Goal: Task Accomplishment & Management: Manage account settings

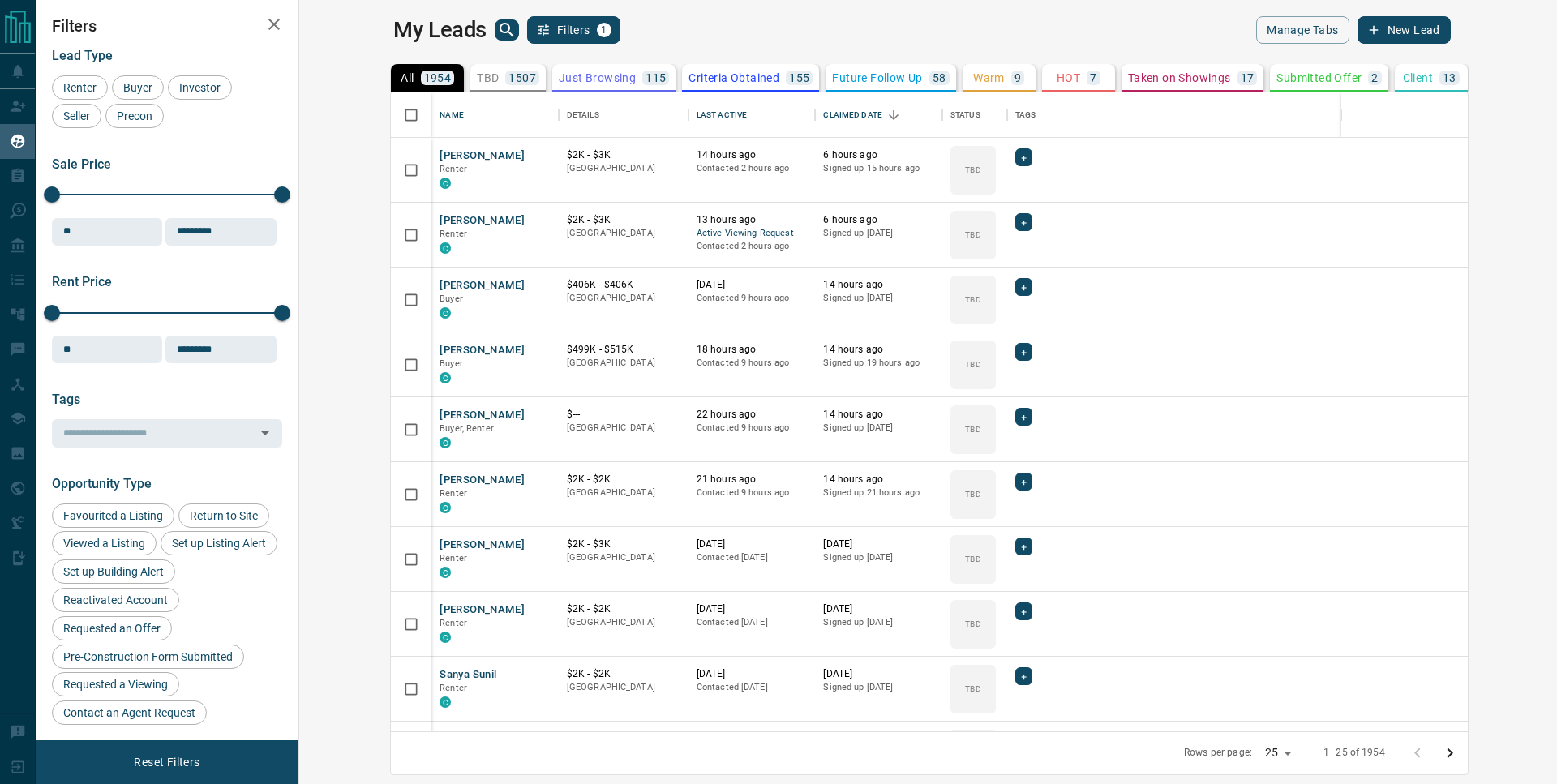
scroll to position [626, 1238]
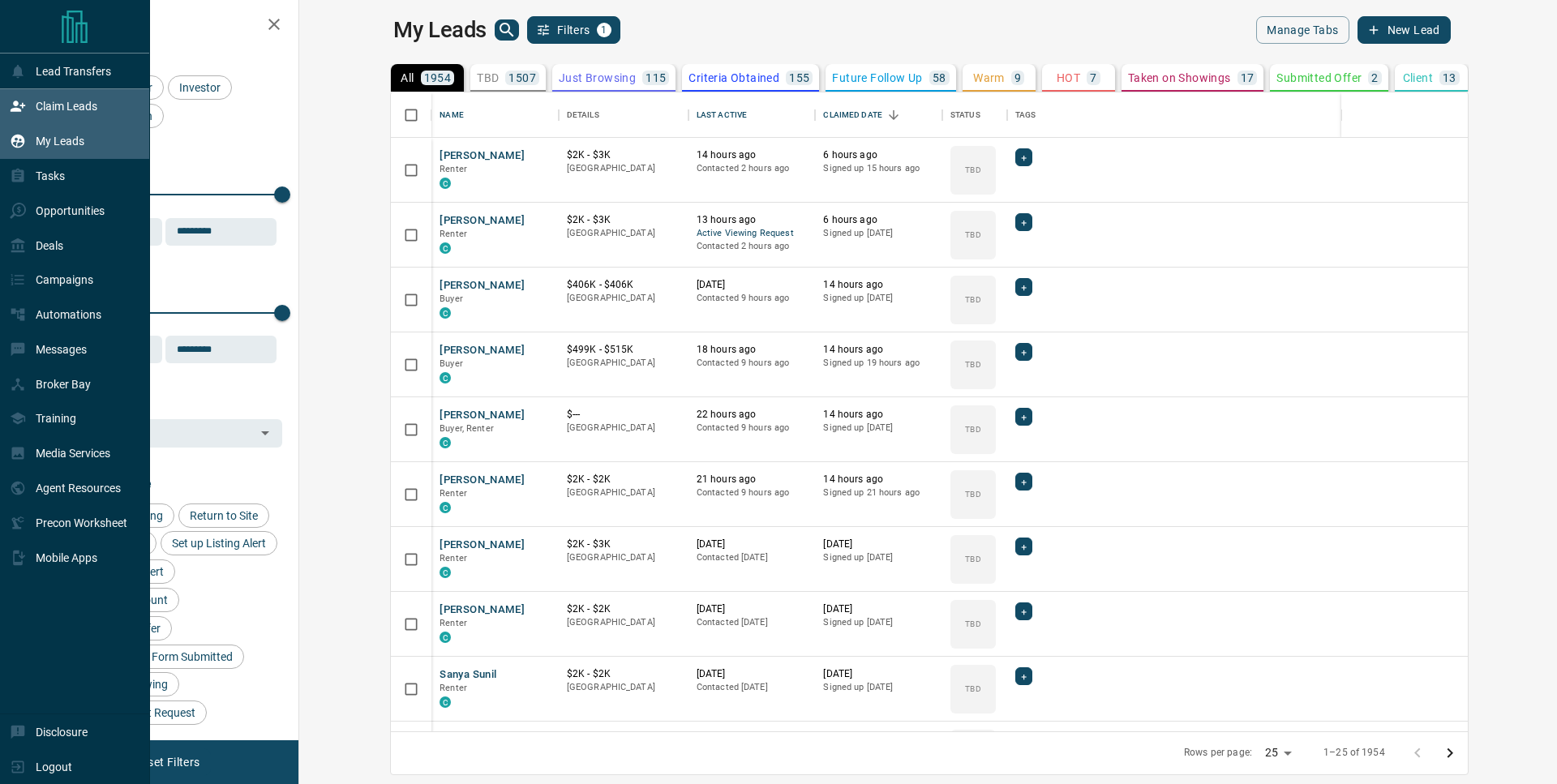
click at [62, 102] on p "Claim Leads" at bounding box center [67, 106] width 62 height 13
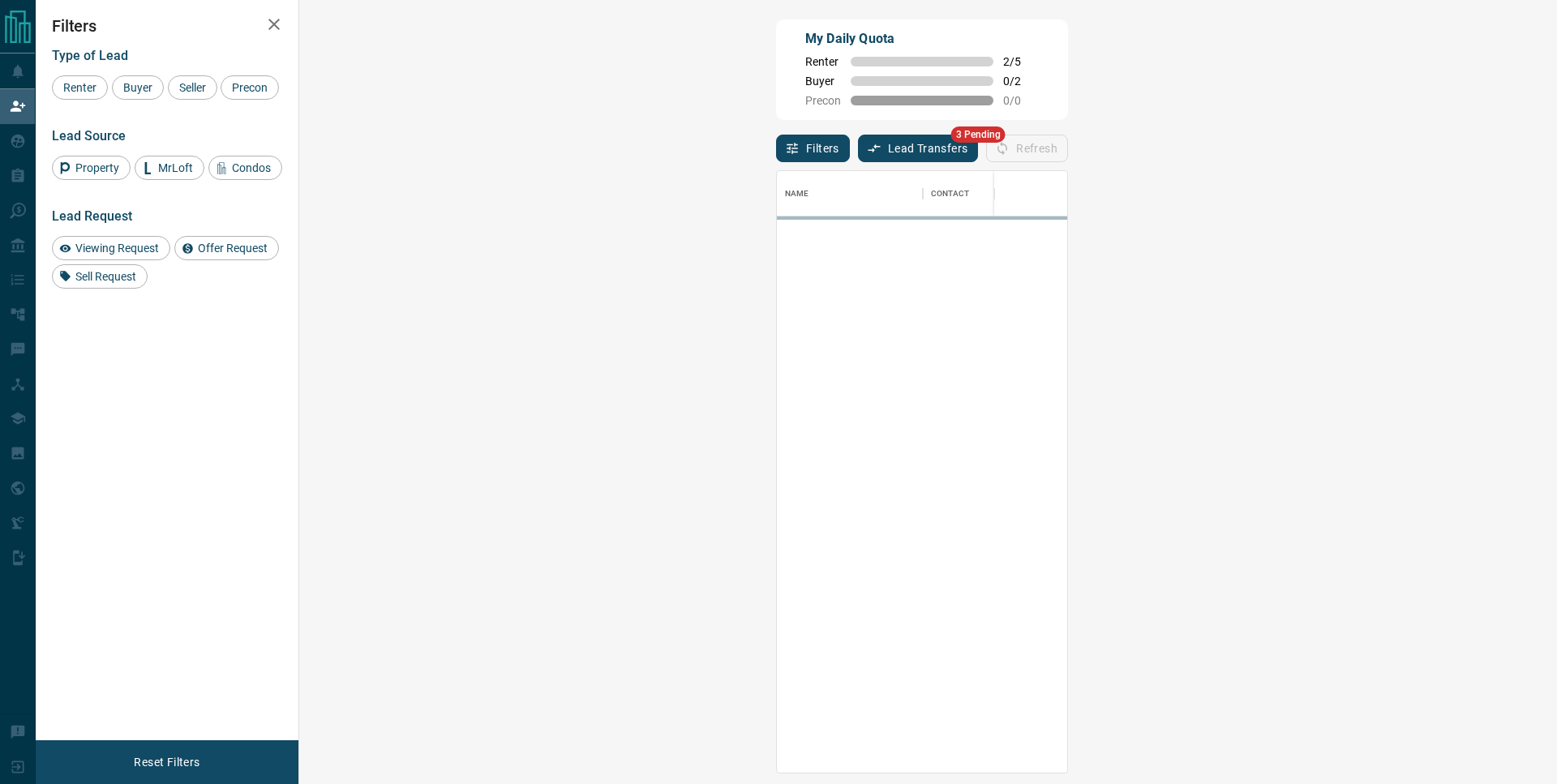
scroll to position [589, 1211]
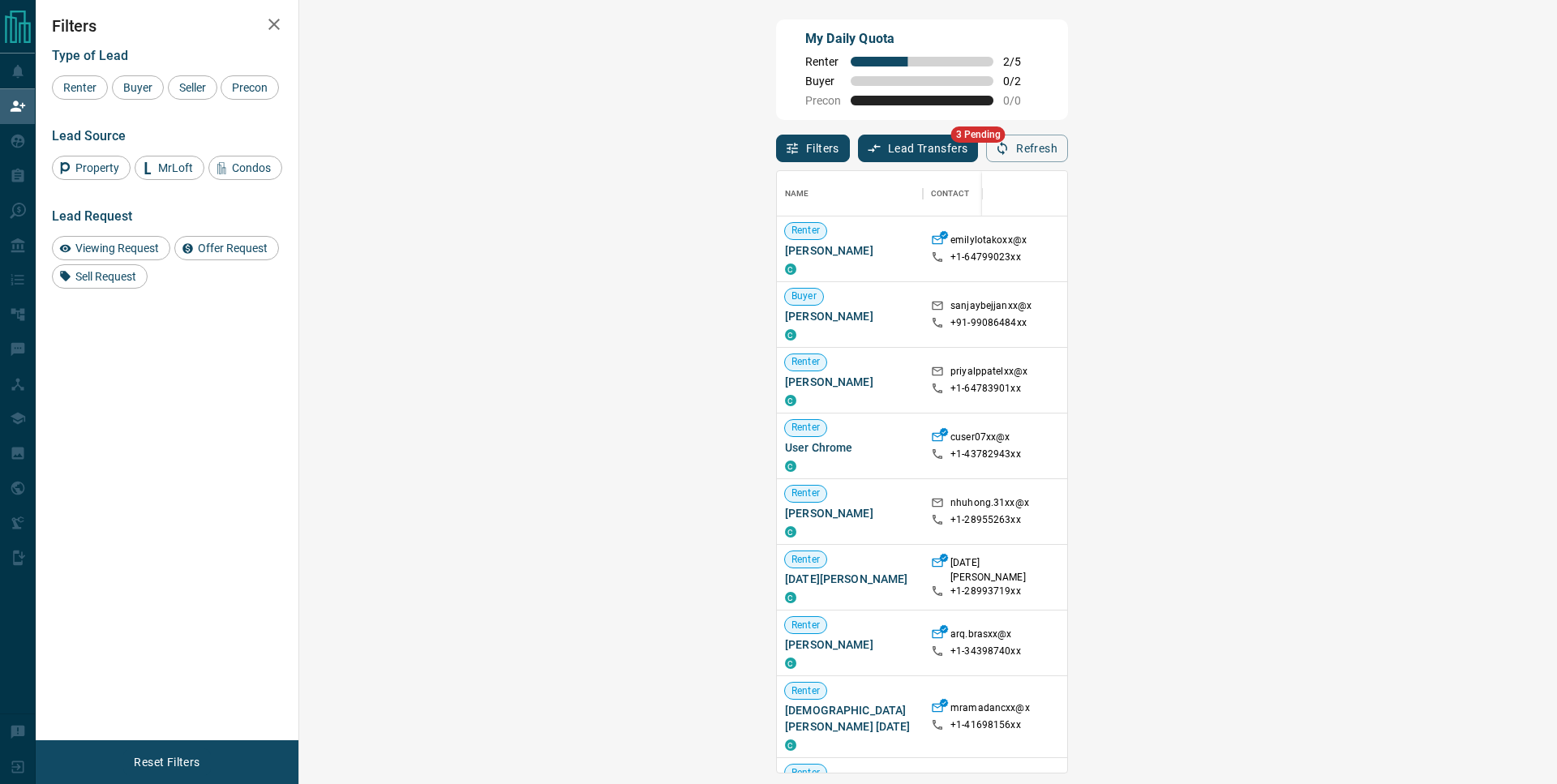
click at [1385, 399] on div "Offer Request ( 1 )" at bounding box center [1452, 380] width 134 height 65
click at [1385, 391] on div "Offer Request ( 1 )" at bounding box center [1434, 380] width 98 height 21
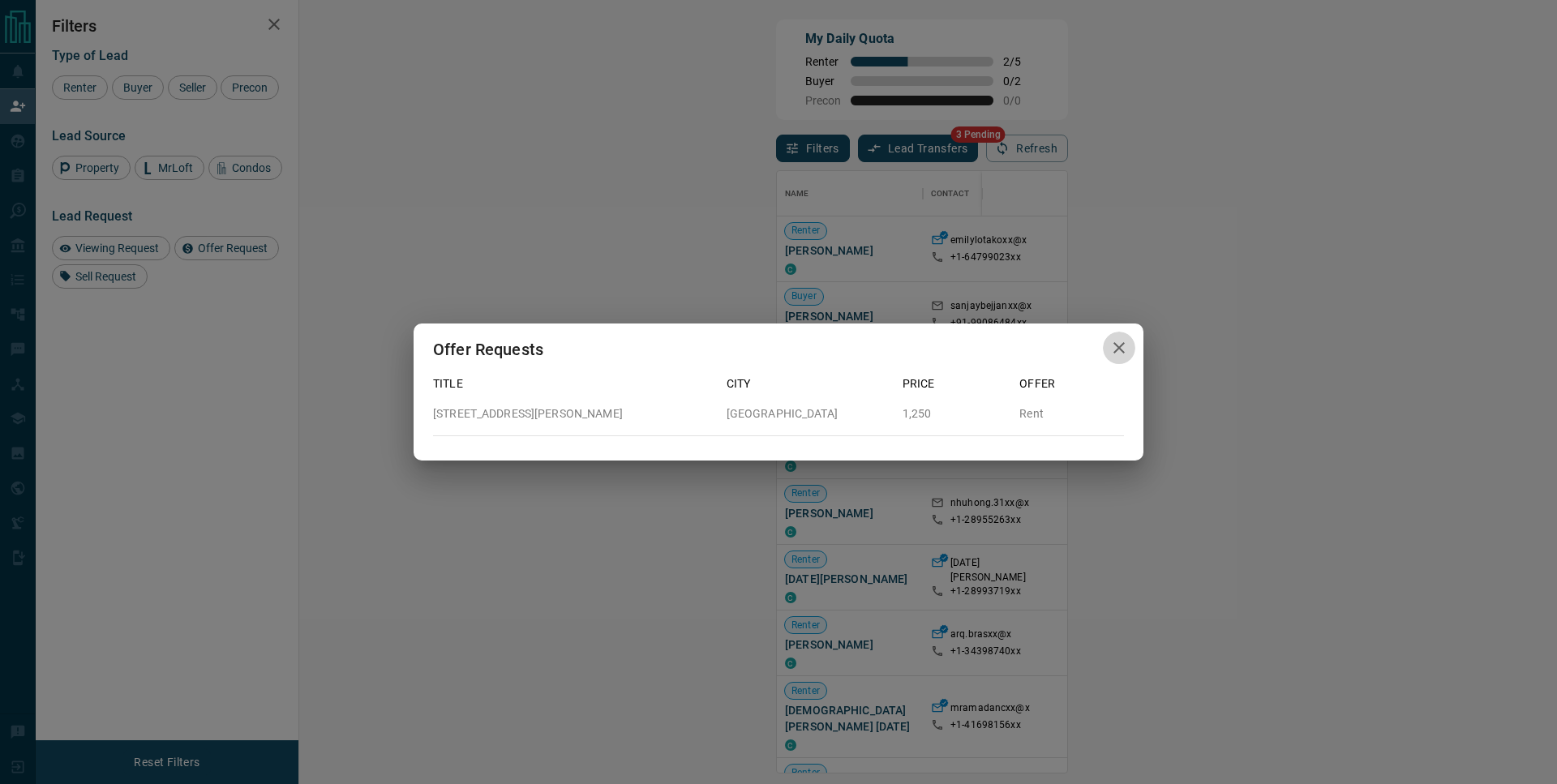
click at [1132, 356] on button "button" at bounding box center [1119, 348] width 33 height 33
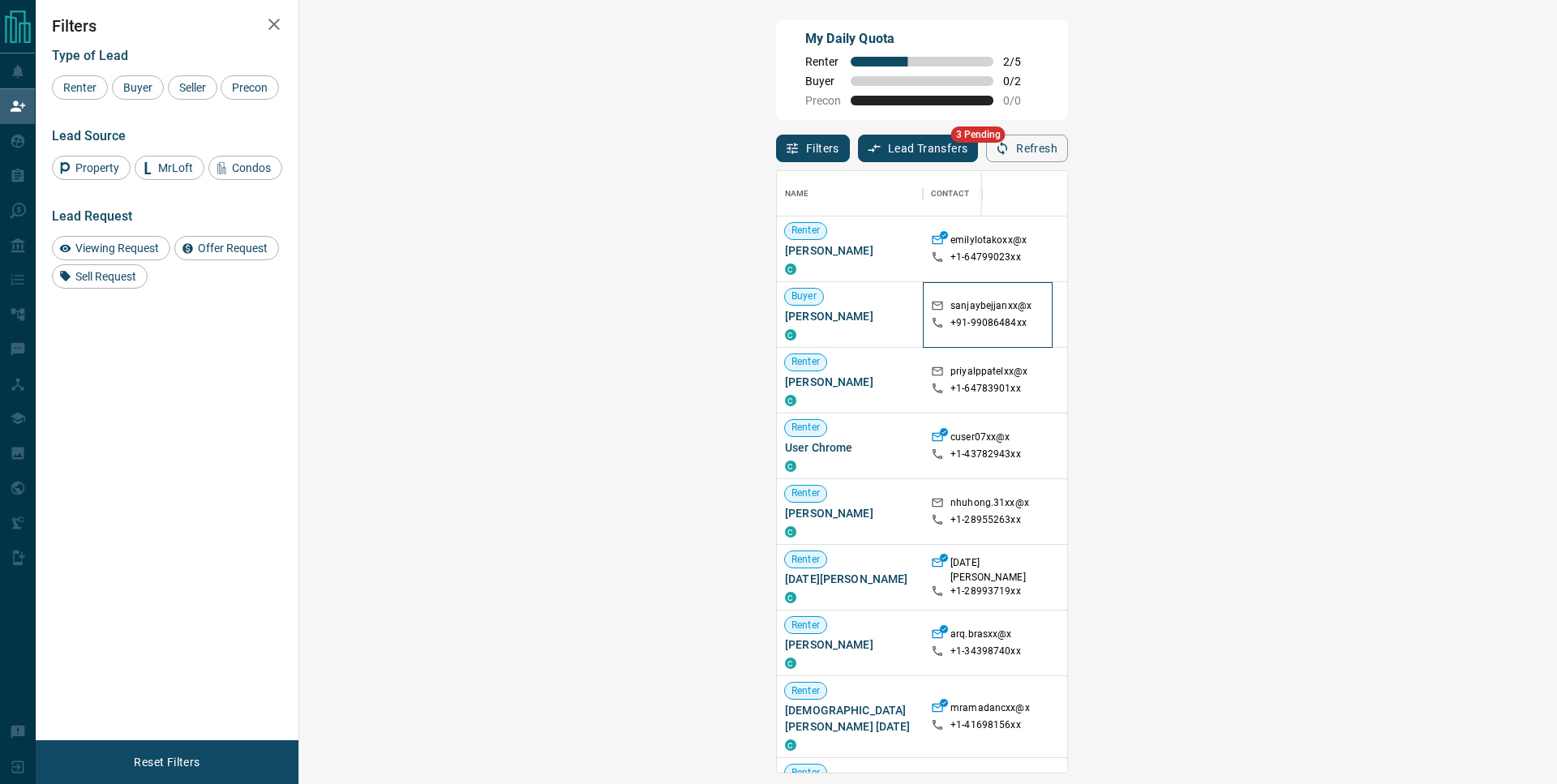
click at [951, 316] on p "sanjaybejjanxx@x" at bounding box center [991, 307] width 81 height 17
click at [951, 310] on p "sanjaybejjanxx@x" at bounding box center [991, 307] width 81 height 17
click at [931, 304] on div "sanjaybejjanxx@x" at bounding box center [988, 307] width 114 height 17
drag, startPoint x: 484, startPoint y: 307, endPoint x: 540, endPoint y: 308, distance: 56.0
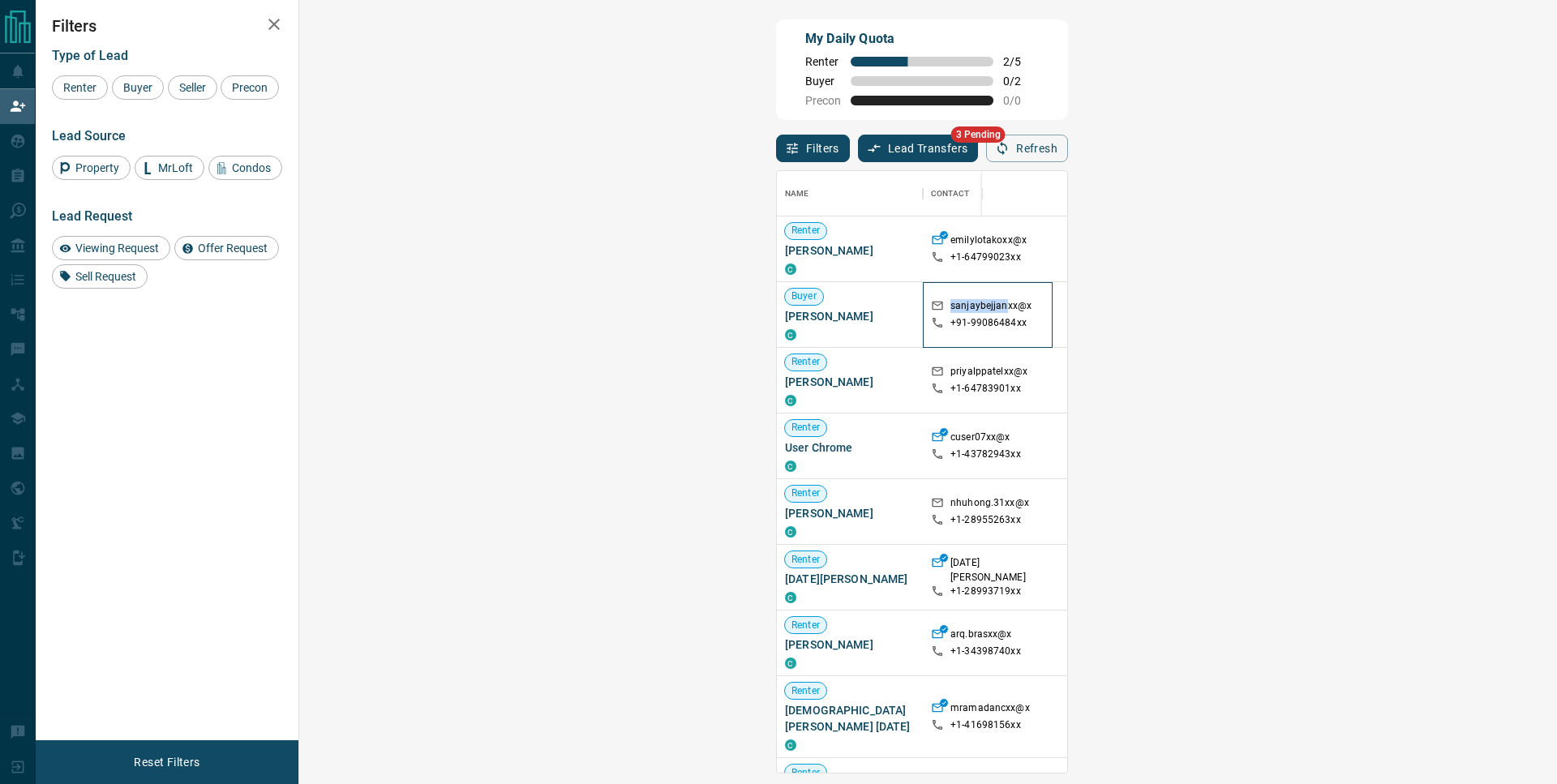
click at [951, 308] on p "sanjaybejjanxx@x" at bounding box center [991, 307] width 81 height 17
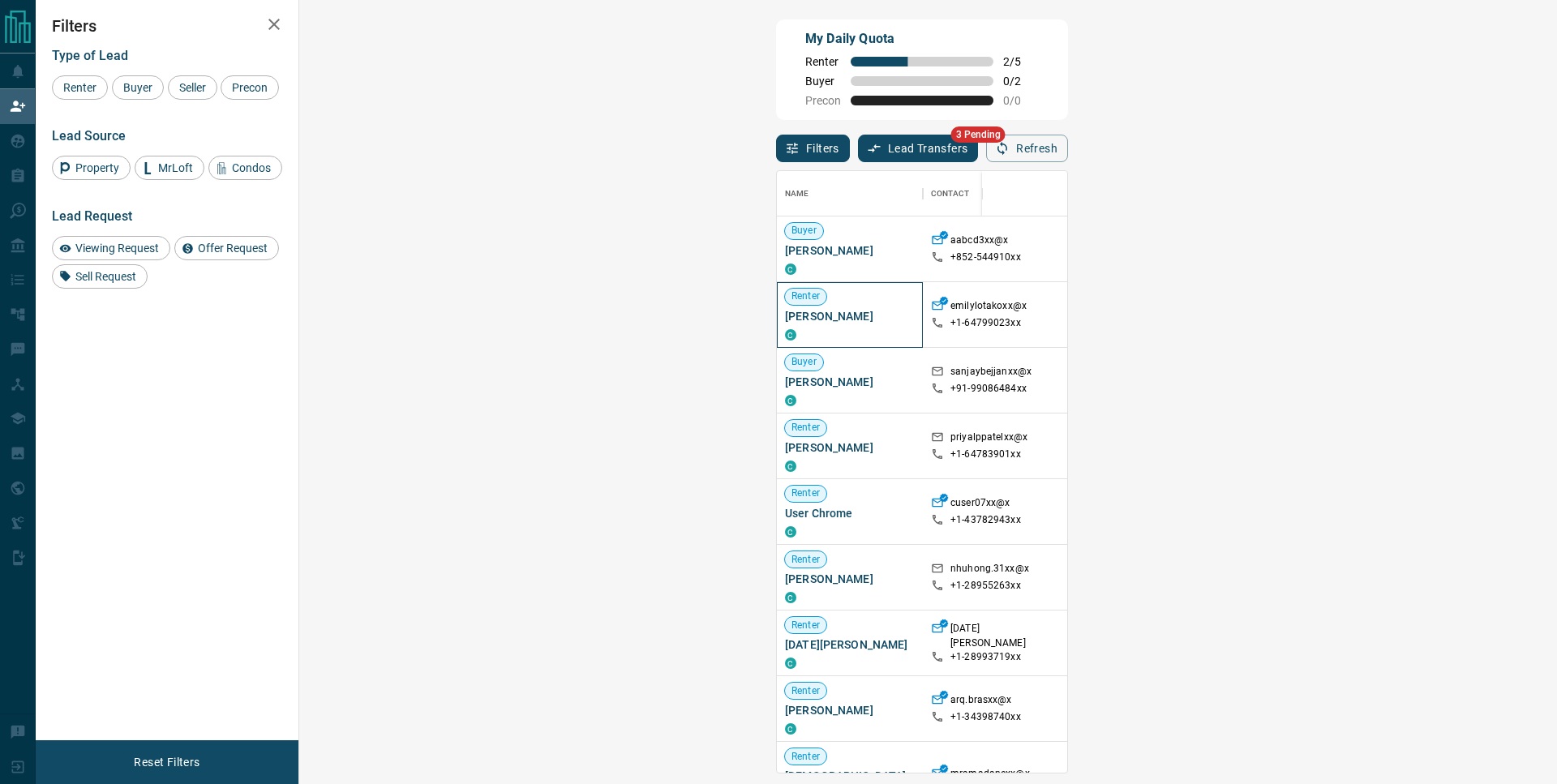
drag, startPoint x: 381, startPoint y: 326, endPoint x: 364, endPoint y: 315, distance: 20.2
click at [785, 325] on span "[PERSON_NAME]" at bounding box center [849, 316] width 129 height 16
click at [785, 319] on span "[PERSON_NAME]" at bounding box center [849, 316] width 129 height 16
click at [1053, 397] on div at bounding box center [1097, 380] width 89 height 66
click at [951, 390] on p "+91- 99086484xx" at bounding box center [988, 389] width 77 height 14
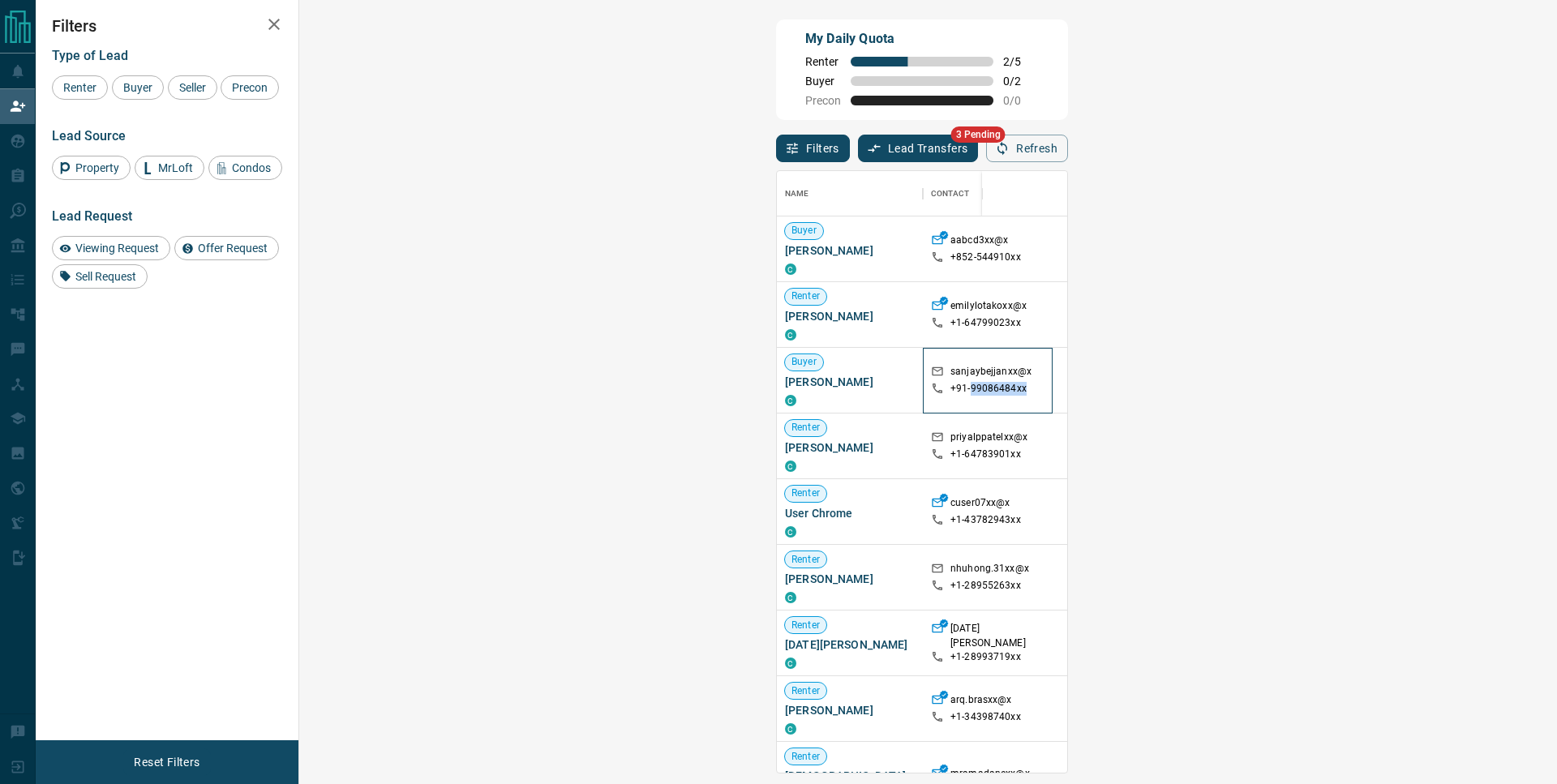
click at [951, 390] on p "+91- 99086484xx" at bounding box center [988, 389] width 77 height 14
click at [776, 92] on div "My Daily Quota Renter 2 / 5 Buyer 0 / 2 Precon 0 / 0" at bounding box center [922, 70] width 292 height 100
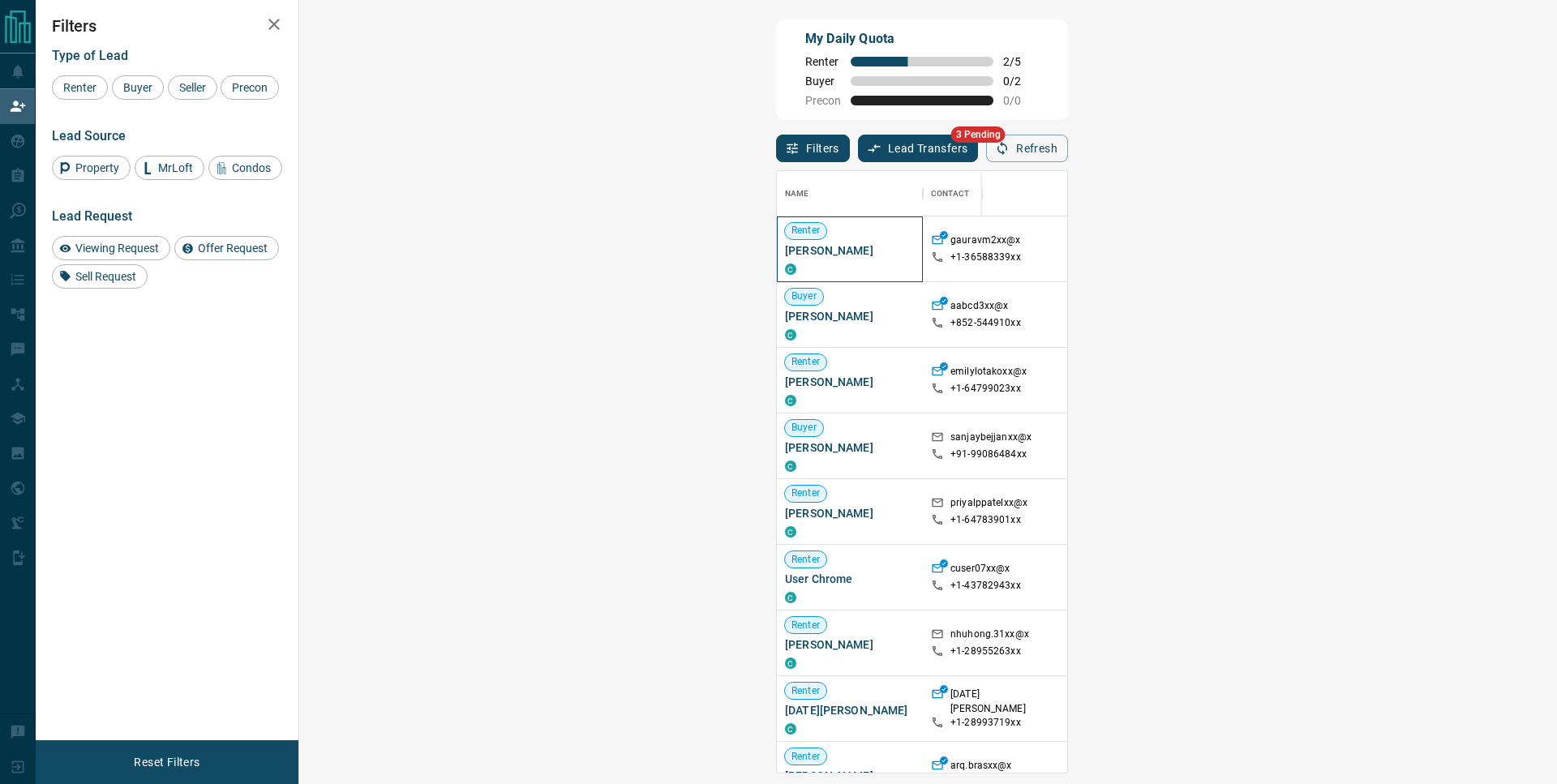
click at [785, 253] on span "[PERSON_NAME]" at bounding box center [849, 251] width 129 height 16
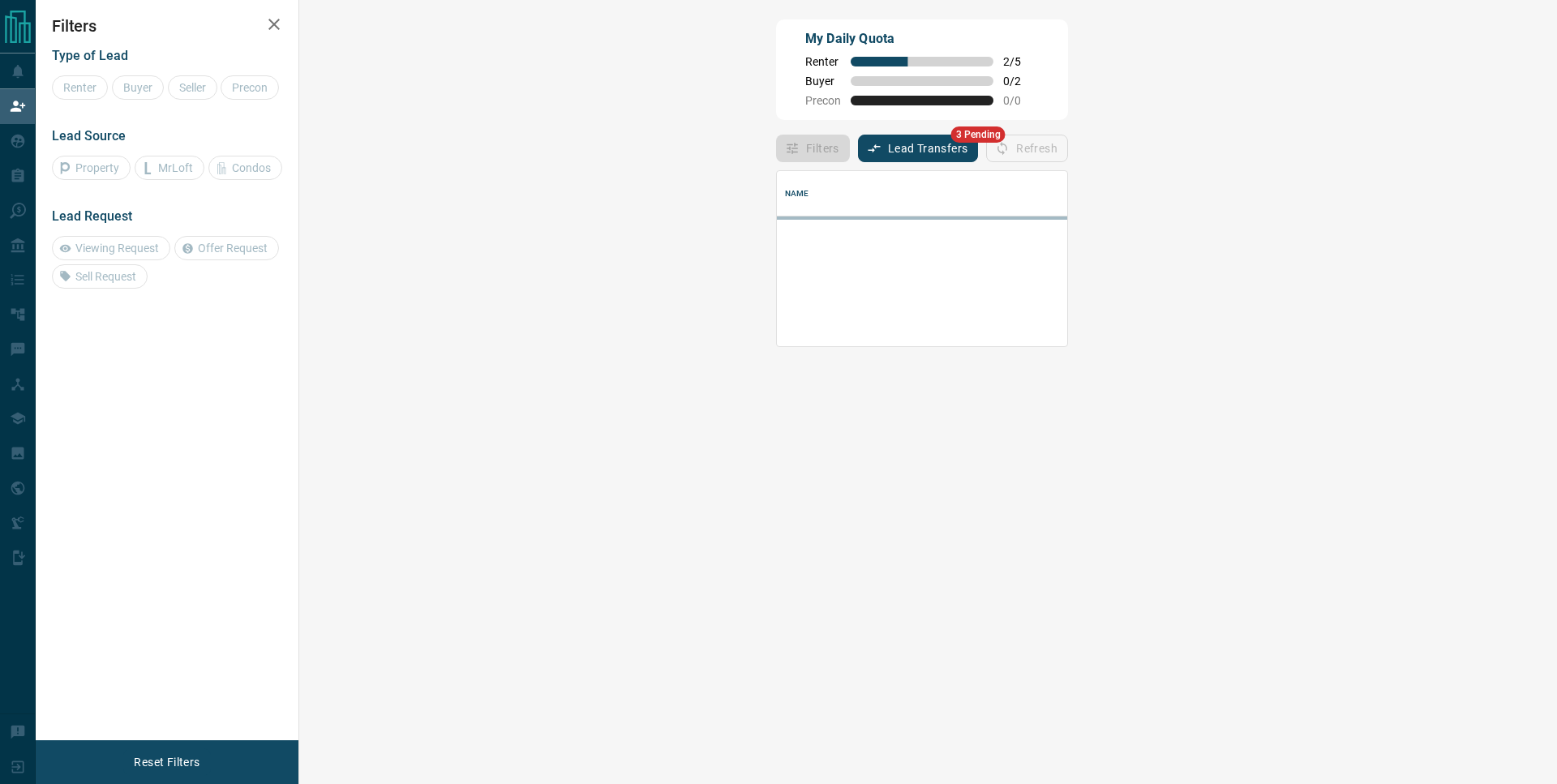
scroll to position [1, 1]
drag, startPoint x: 878, startPoint y: 97, endPoint x: 889, endPoint y: 108, distance: 15.6
click at [889, 108] on div "My Daily Quota Renter 2 / 5 Buyer 0 / 2 Precon 0 / 0" at bounding box center [922, 70] width 292 height 100
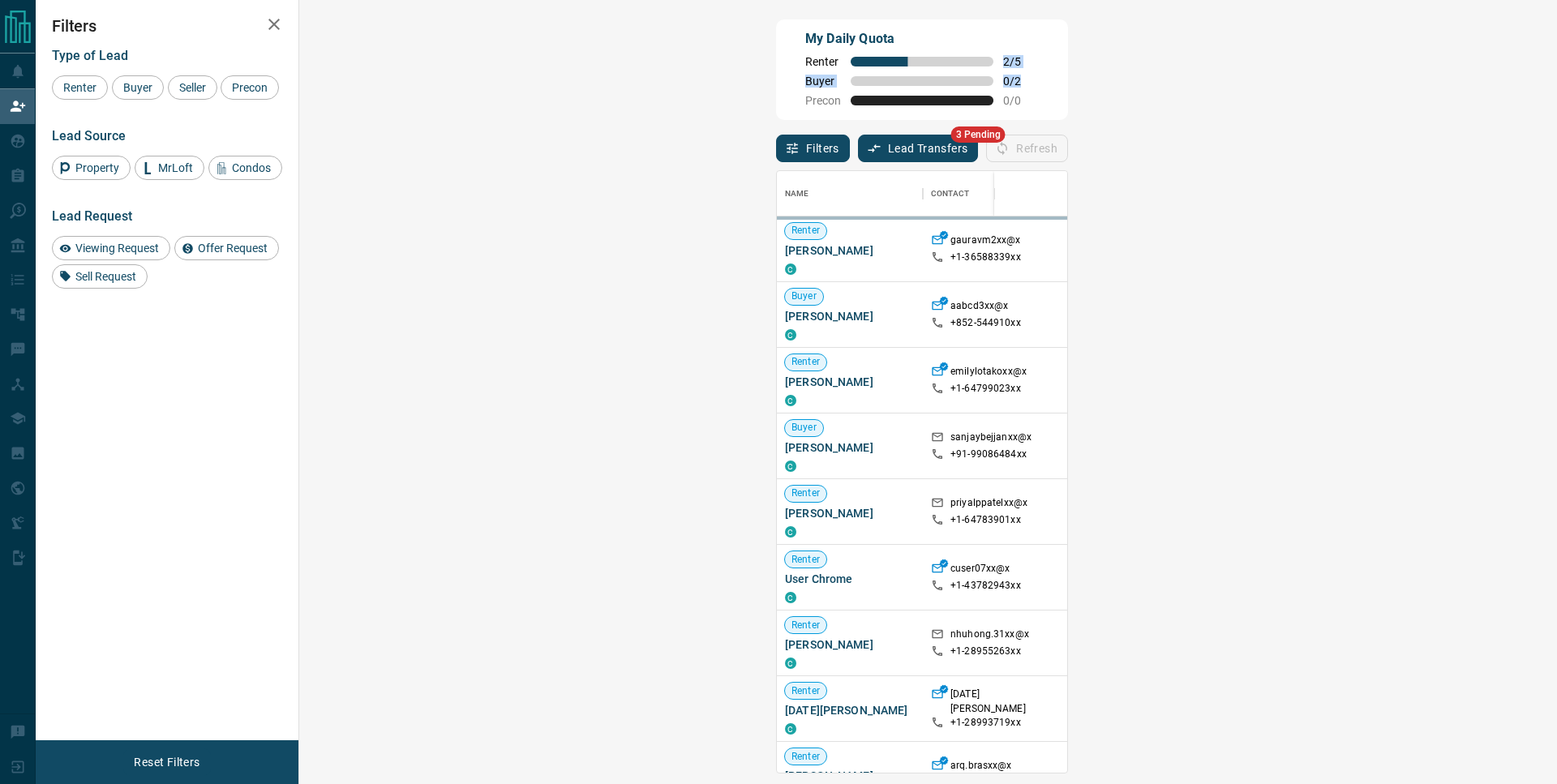
click at [1069, 77] on div "My Daily Quota Renter 2 / 5 Buyer 0 / 2 Precon 0 / 0" at bounding box center [922, 70] width 292 height 100
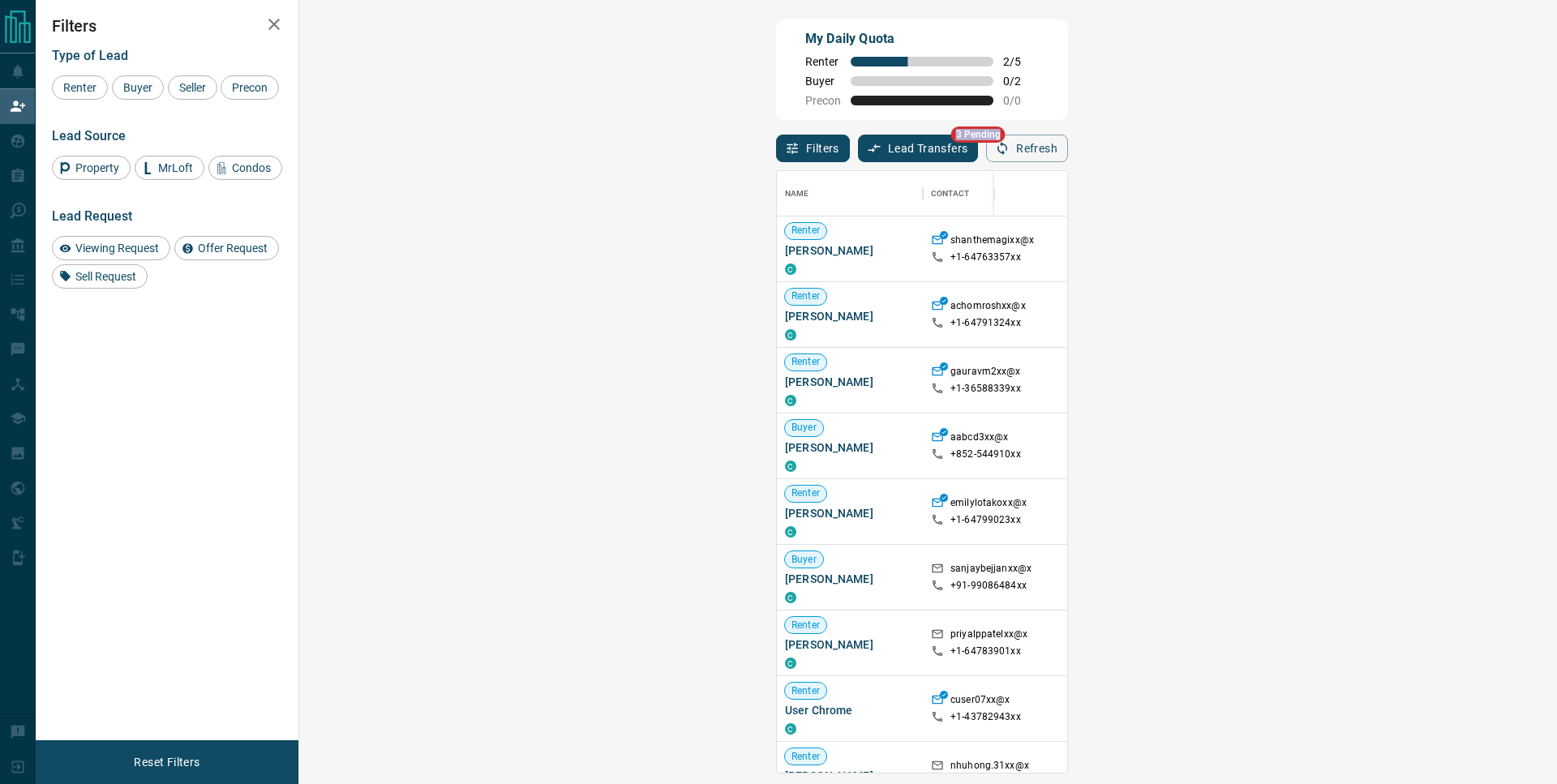
scroll to position [13, 13]
drag, startPoint x: 1183, startPoint y: 153, endPoint x: 1191, endPoint y: 166, distance: 15.3
click at [1071, 166] on div "My Daily Quota Renter 2 / 5 Buyer 0 / 2 Precon 0 / 0 Filters Lead Transfers 3 P…" at bounding box center [922, 329] width 298 height 627
click at [785, 398] on div "C" at bounding box center [849, 399] width 129 height 13
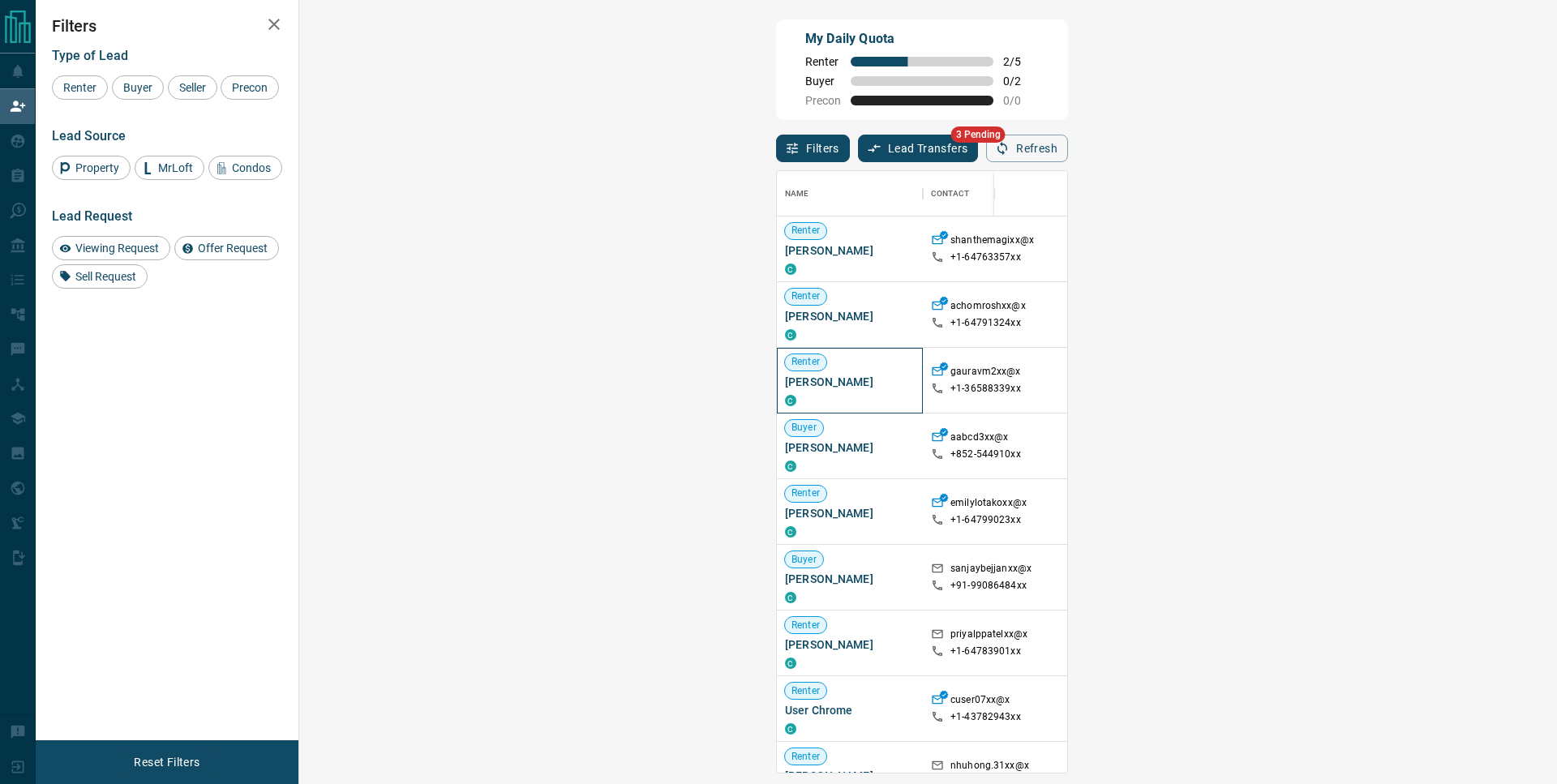
click at [785, 398] on div "C" at bounding box center [849, 399] width 129 height 13
click at [785, 395] on div "[PERSON_NAME]" at bounding box center [849, 380] width 129 height 52
click at [785, 388] on span "[PERSON_NAME]" at bounding box center [849, 382] width 129 height 16
click at [785, 387] on span "[PERSON_NAME]" at bounding box center [849, 382] width 129 height 16
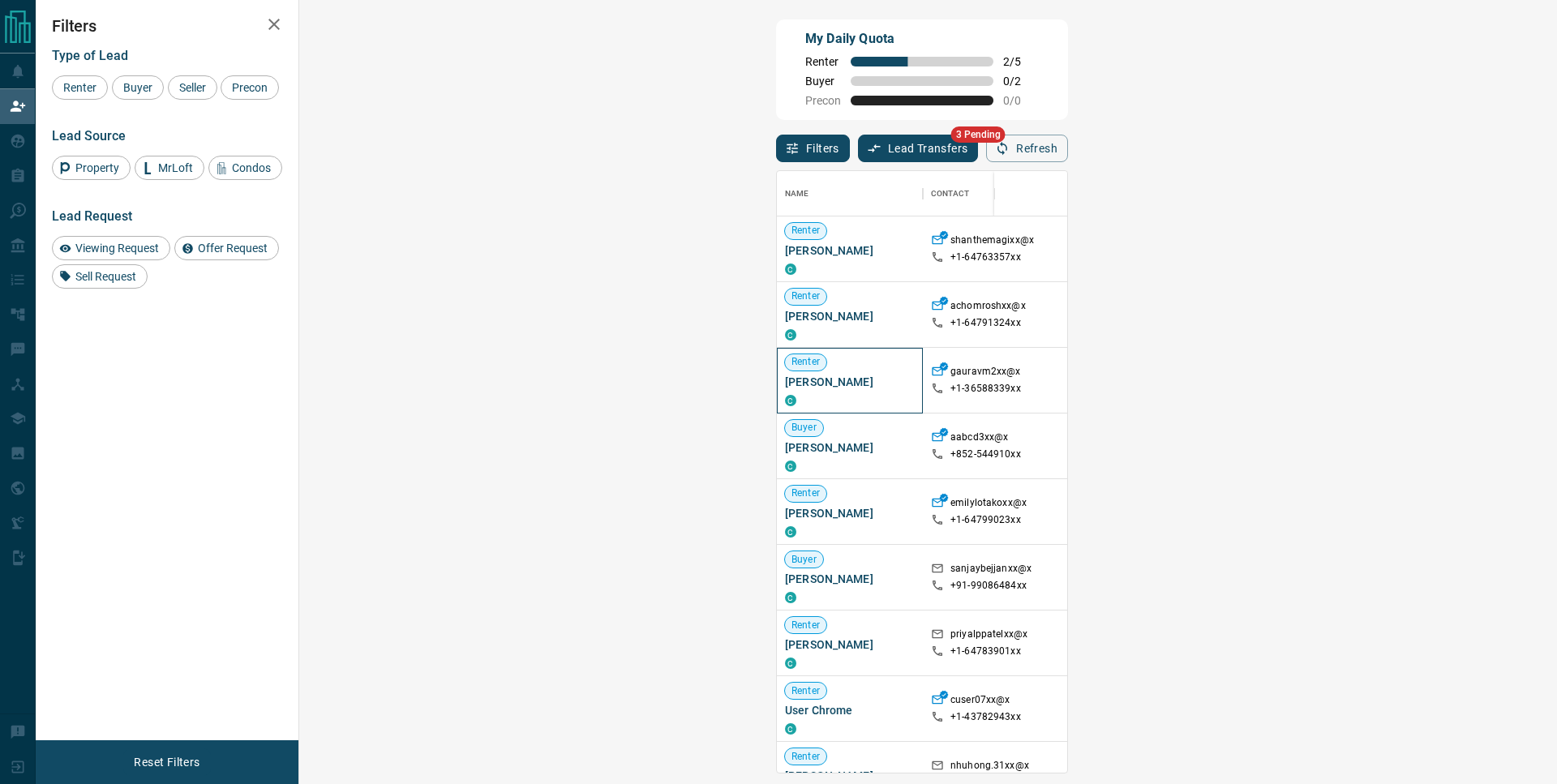
click at [785, 387] on span "[PERSON_NAME]" at bounding box center [849, 382] width 129 height 16
click at [785, 322] on span "[PERSON_NAME]" at bounding box center [849, 316] width 129 height 16
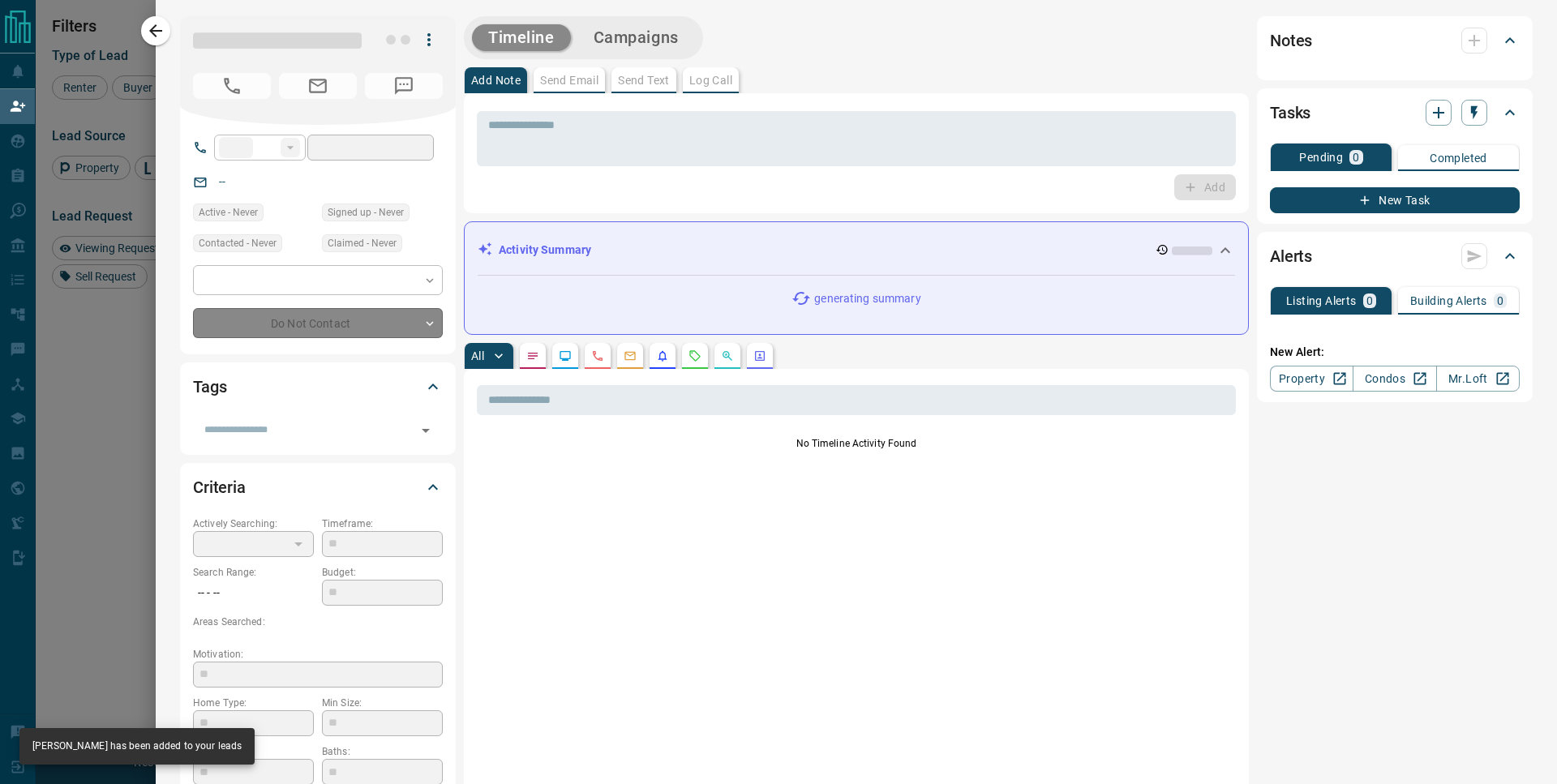
type input "**"
type input "**********"
type input "**"
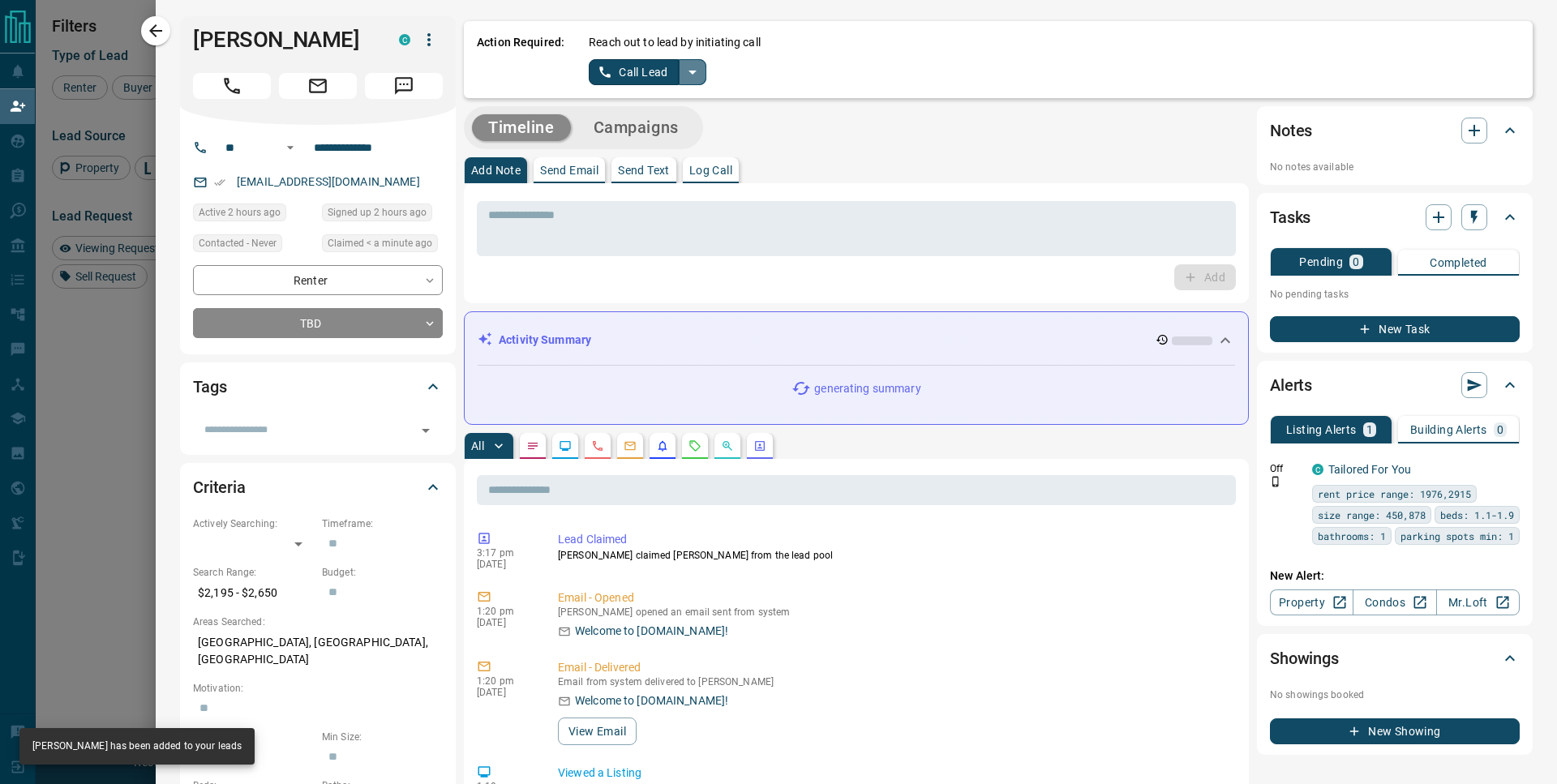
click at [693, 75] on icon "split button" at bounding box center [693, 72] width 19 height 19
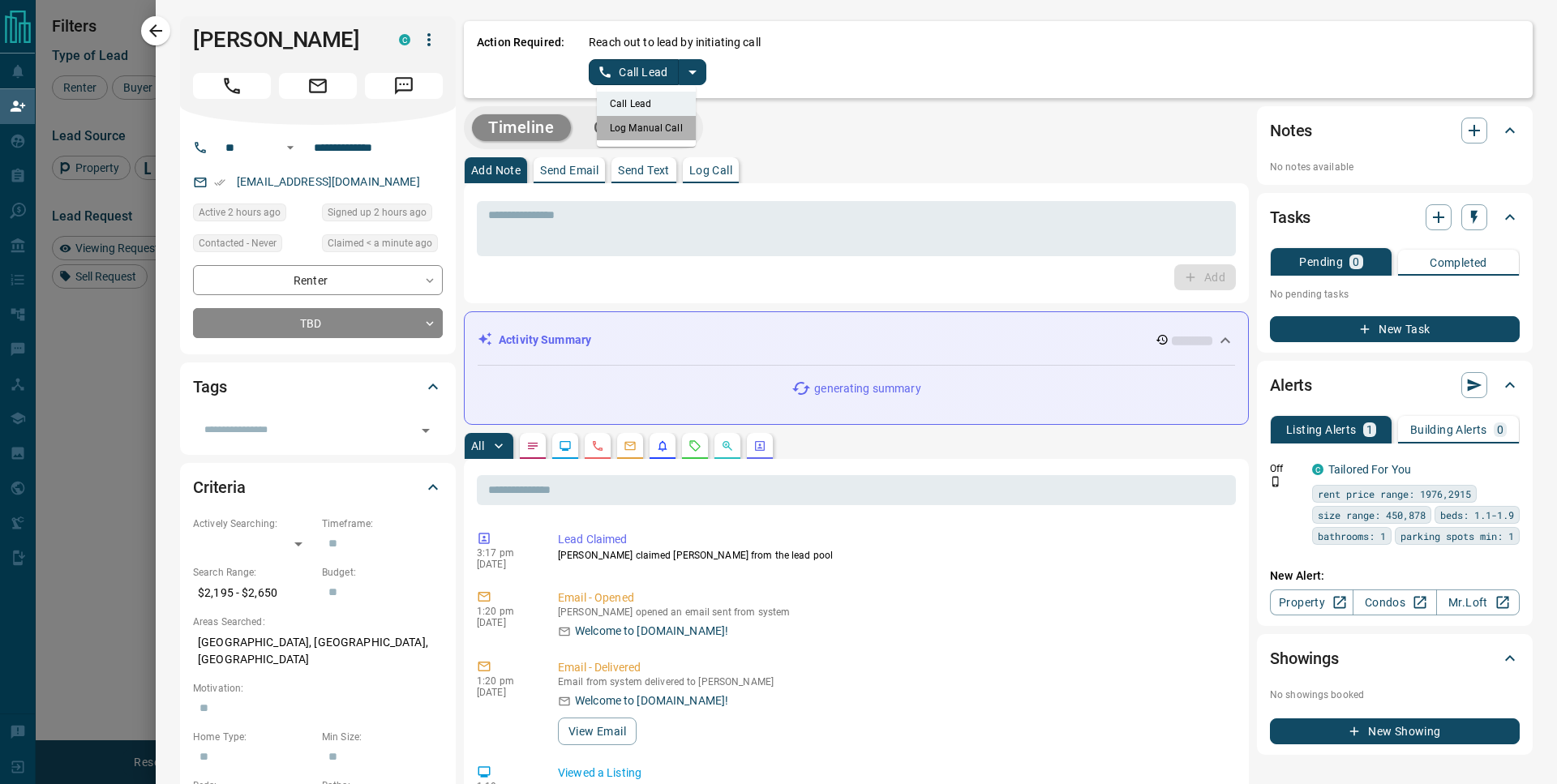
click at [653, 126] on li "Log Manual Call" at bounding box center [646, 128] width 99 height 25
click at [630, 70] on button "Log Manual Call" at bounding box center [643, 71] width 107 height 26
click at [643, 75] on button "No" at bounding box center [635, 71] width 28 height 26
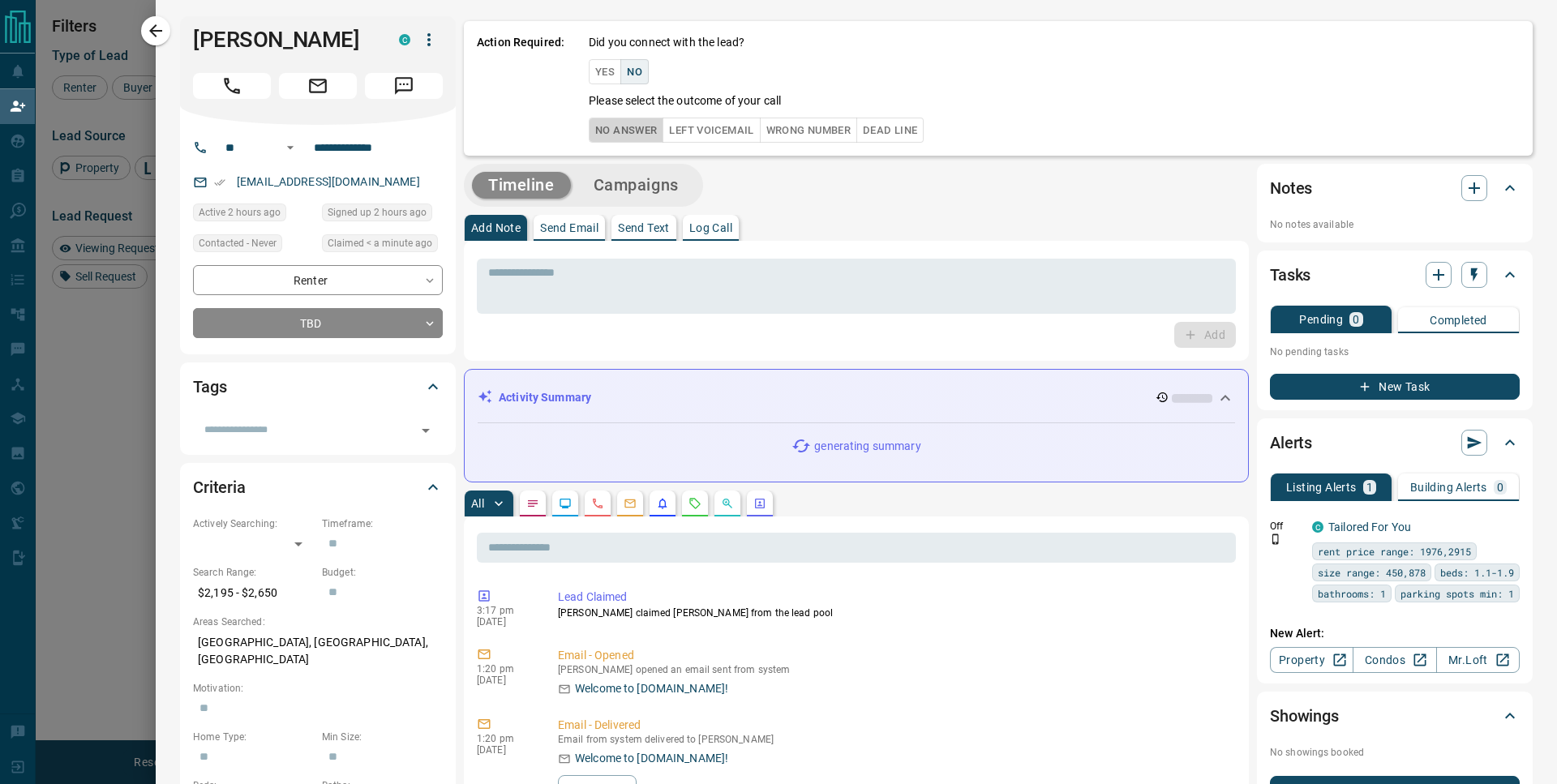
click at [635, 133] on button "No Answer" at bounding box center [626, 130] width 75 height 26
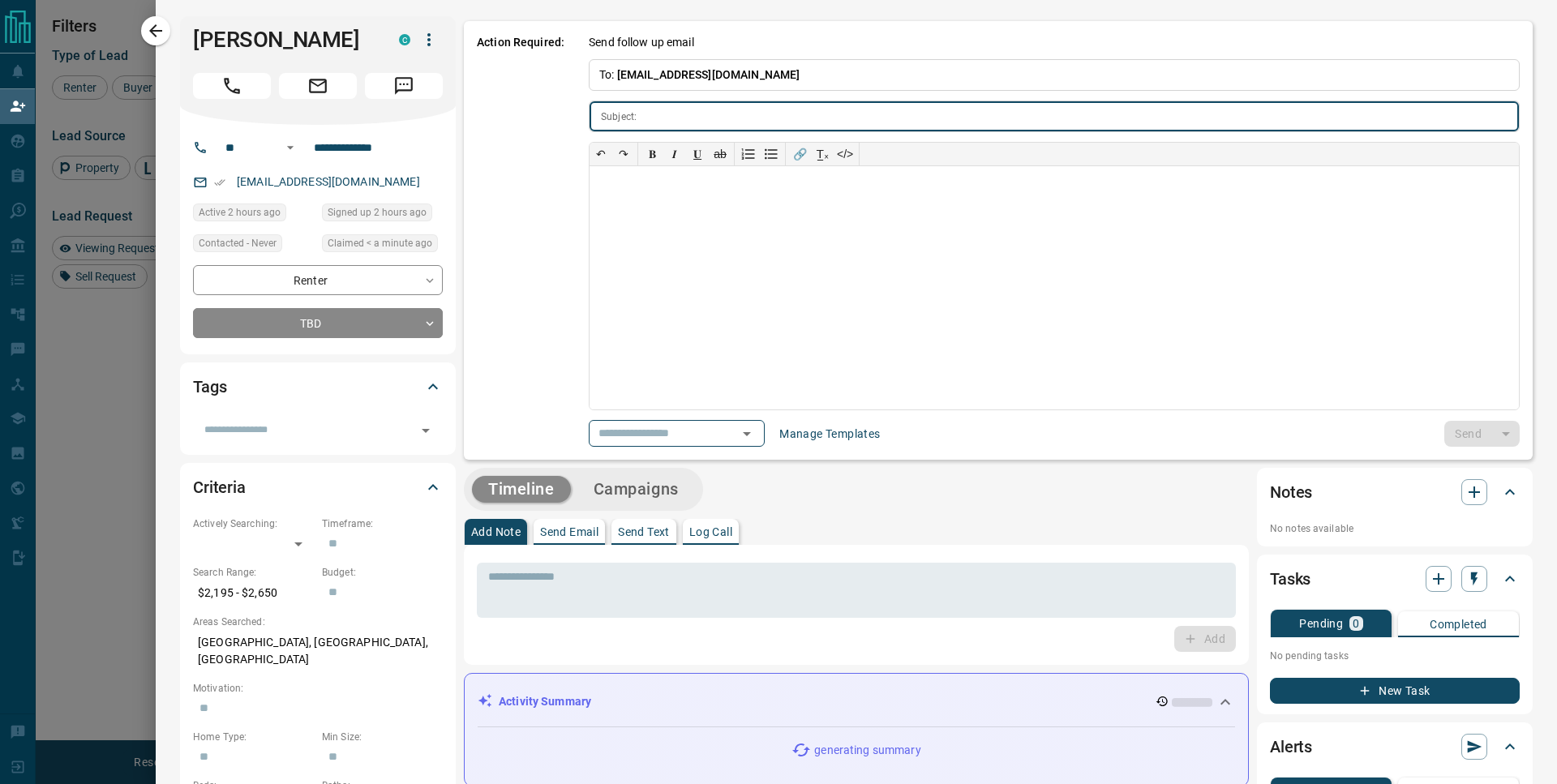
type input "**********"
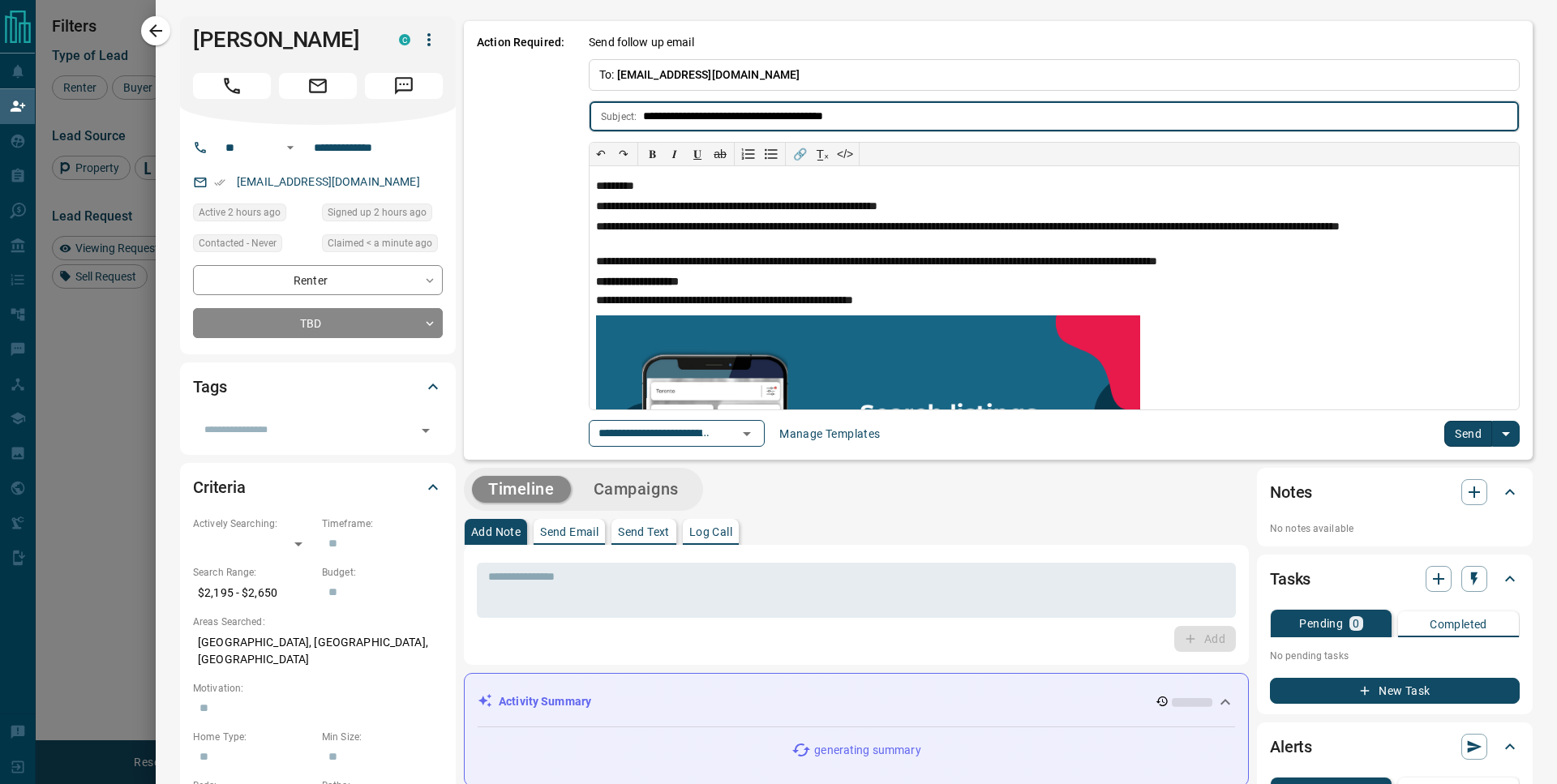
click at [1458, 433] on button "Send" at bounding box center [1468, 433] width 48 height 26
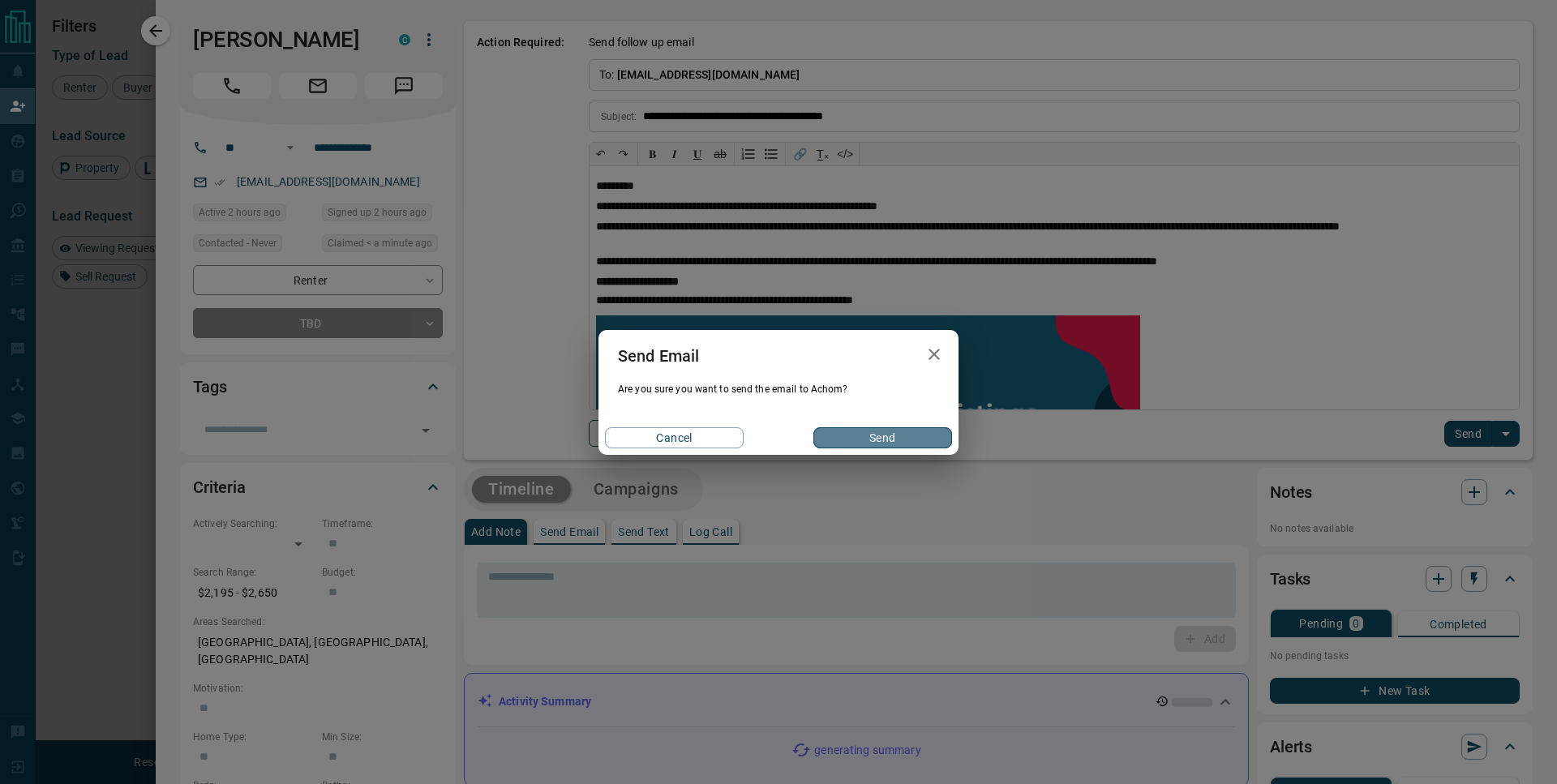
click at [891, 436] on button "Send" at bounding box center [883, 438] width 139 height 21
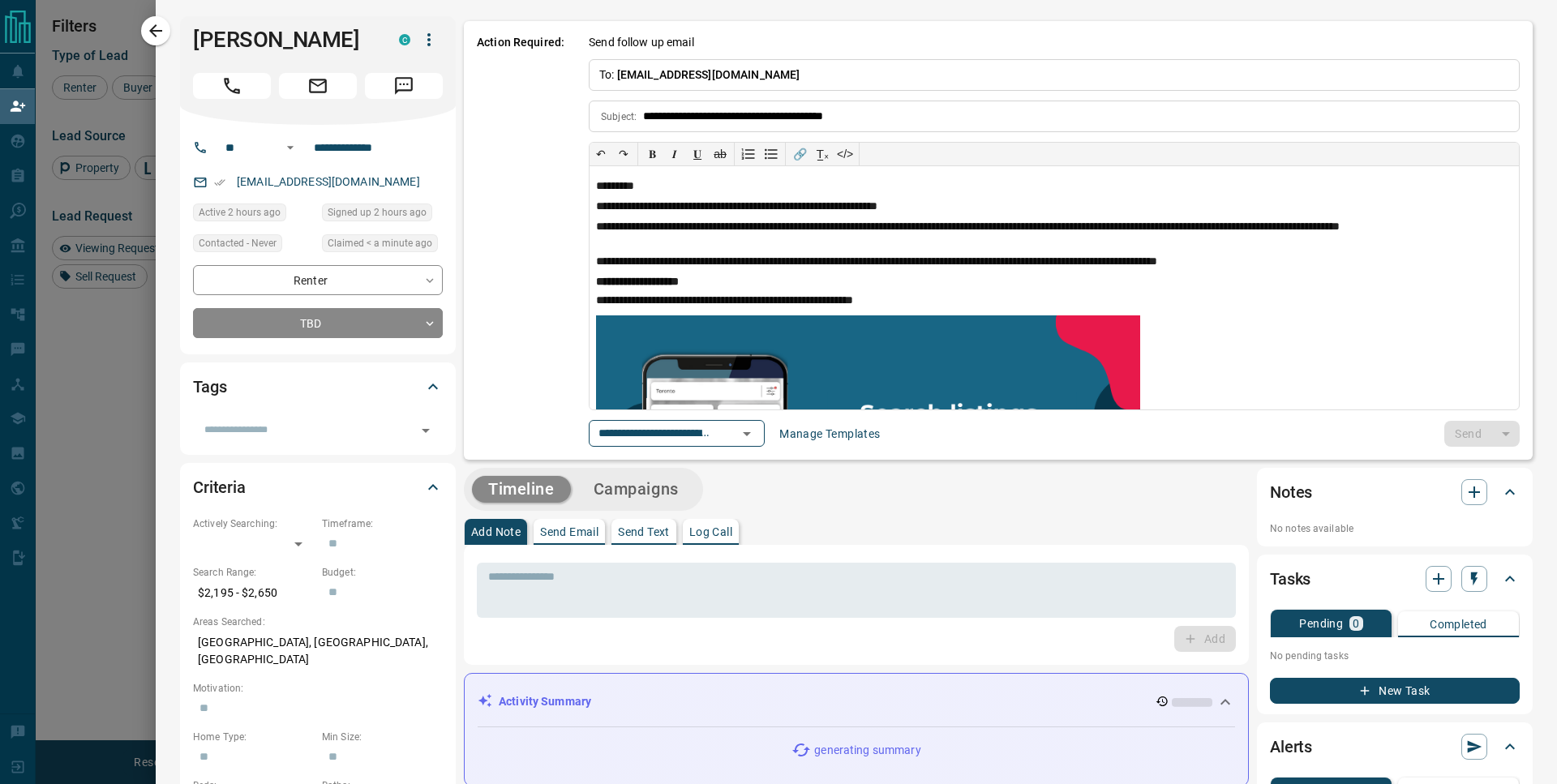
click at [107, 341] on div at bounding box center [778, 392] width 1557 height 784
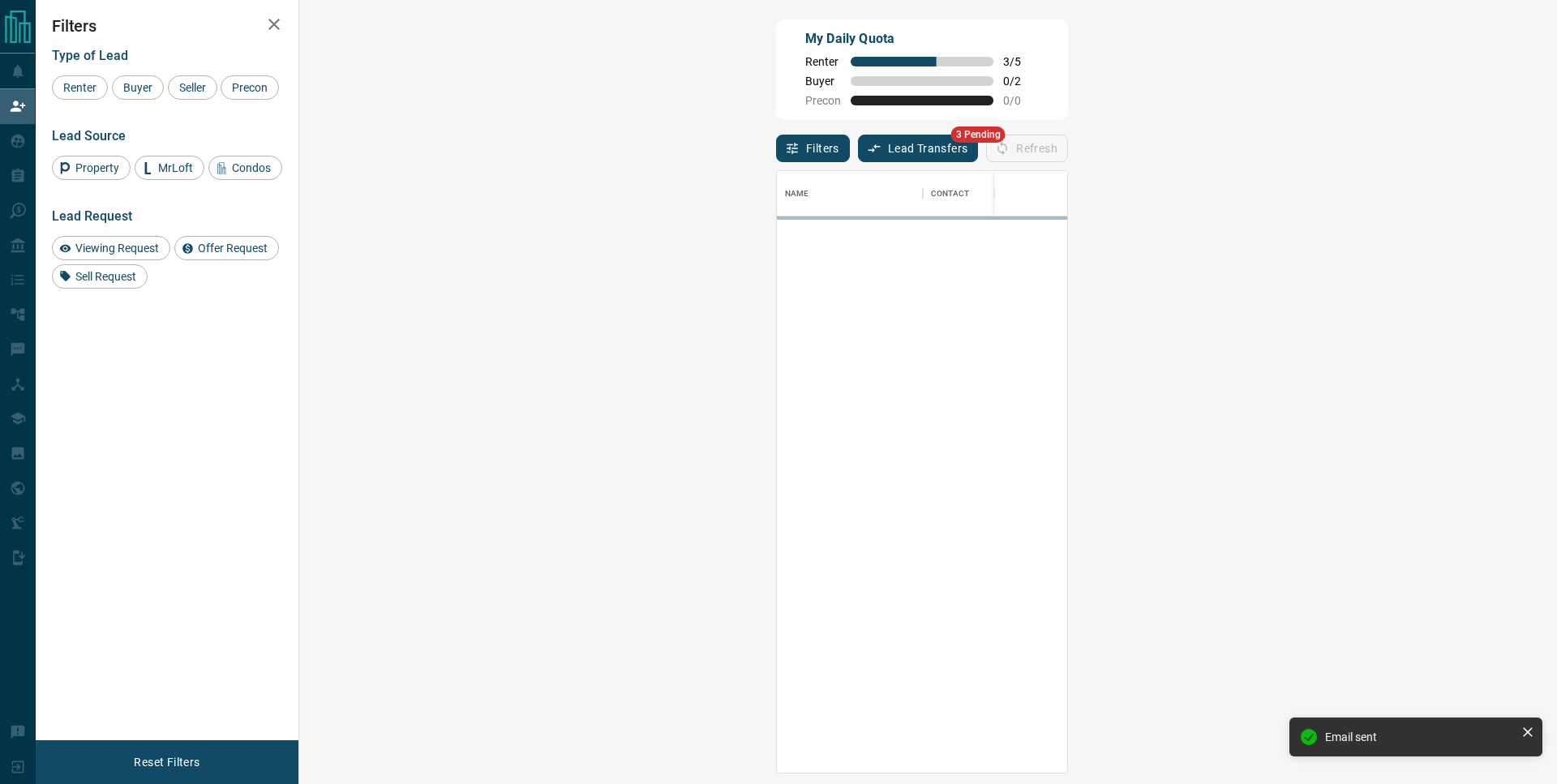
scroll to position [589, 1211]
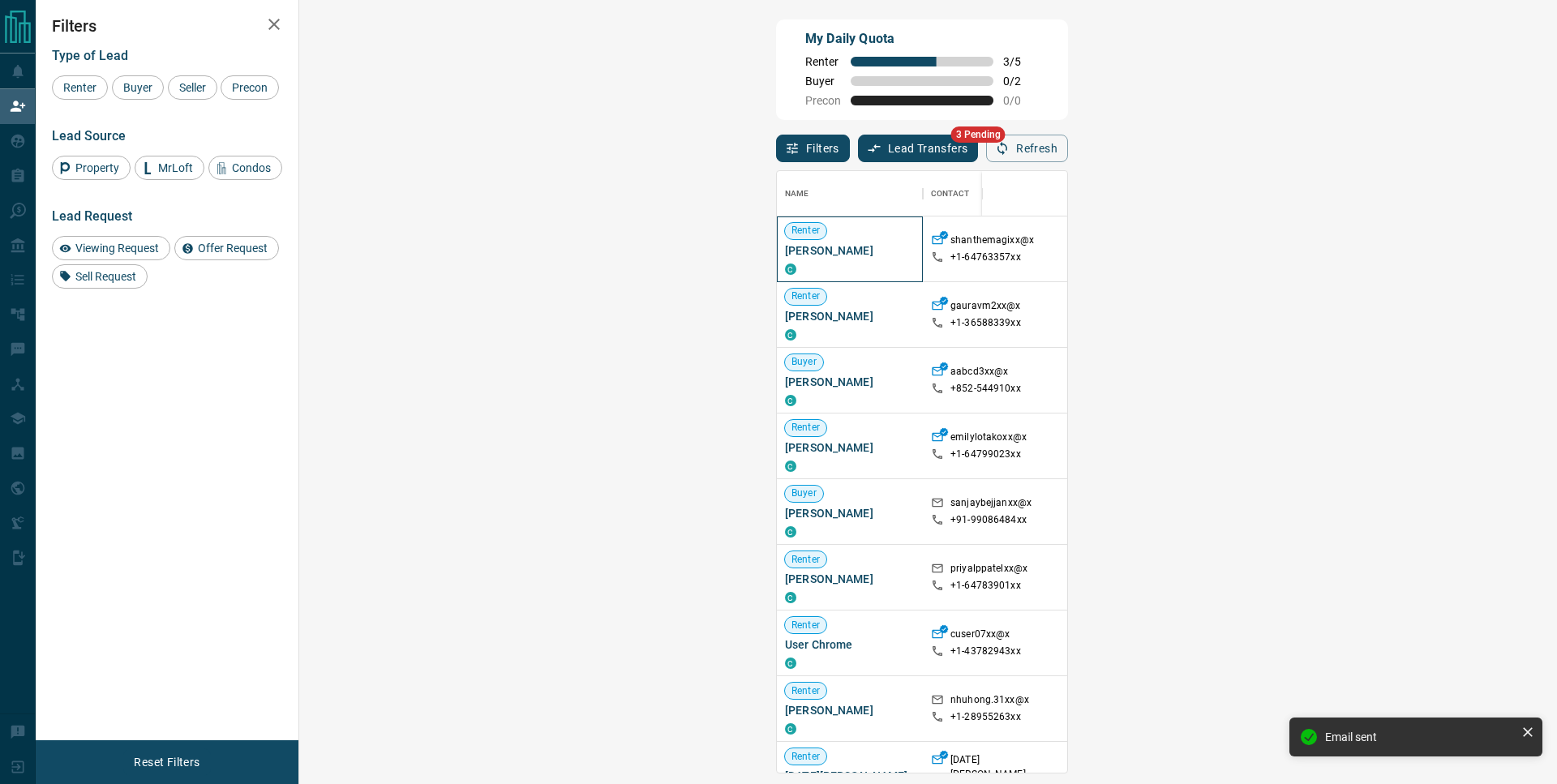
click at [785, 263] on div "[PERSON_NAME] C" at bounding box center [849, 248] width 129 height 52
click at [785, 253] on span "[PERSON_NAME]" at bounding box center [849, 251] width 129 height 16
click at [785, 341] on div "C" at bounding box center [849, 333] width 129 height 13
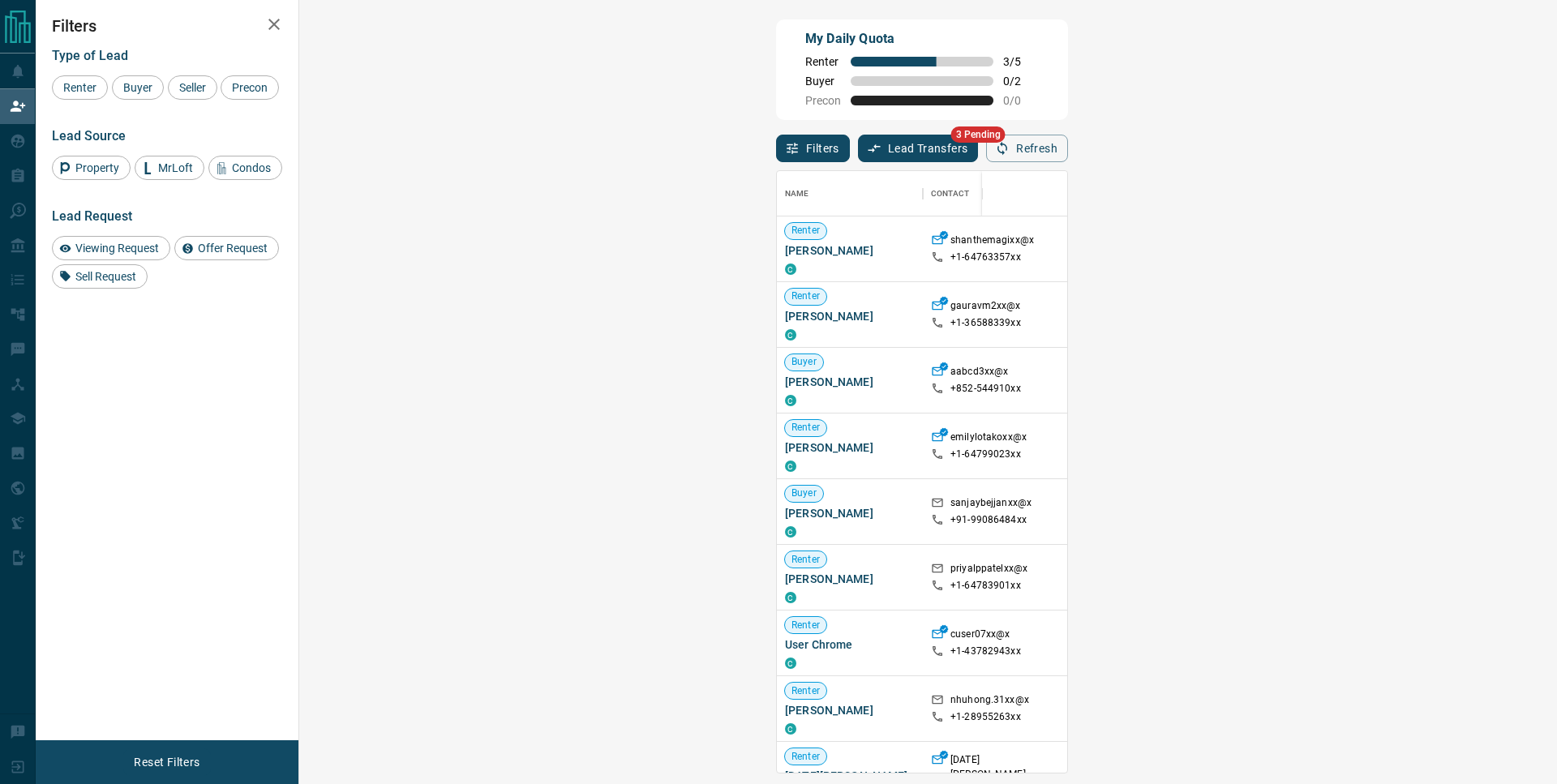
click at [1403, 579] on span "Offer Request ( 1 )" at bounding box center [1440, 577] width 75 height 11
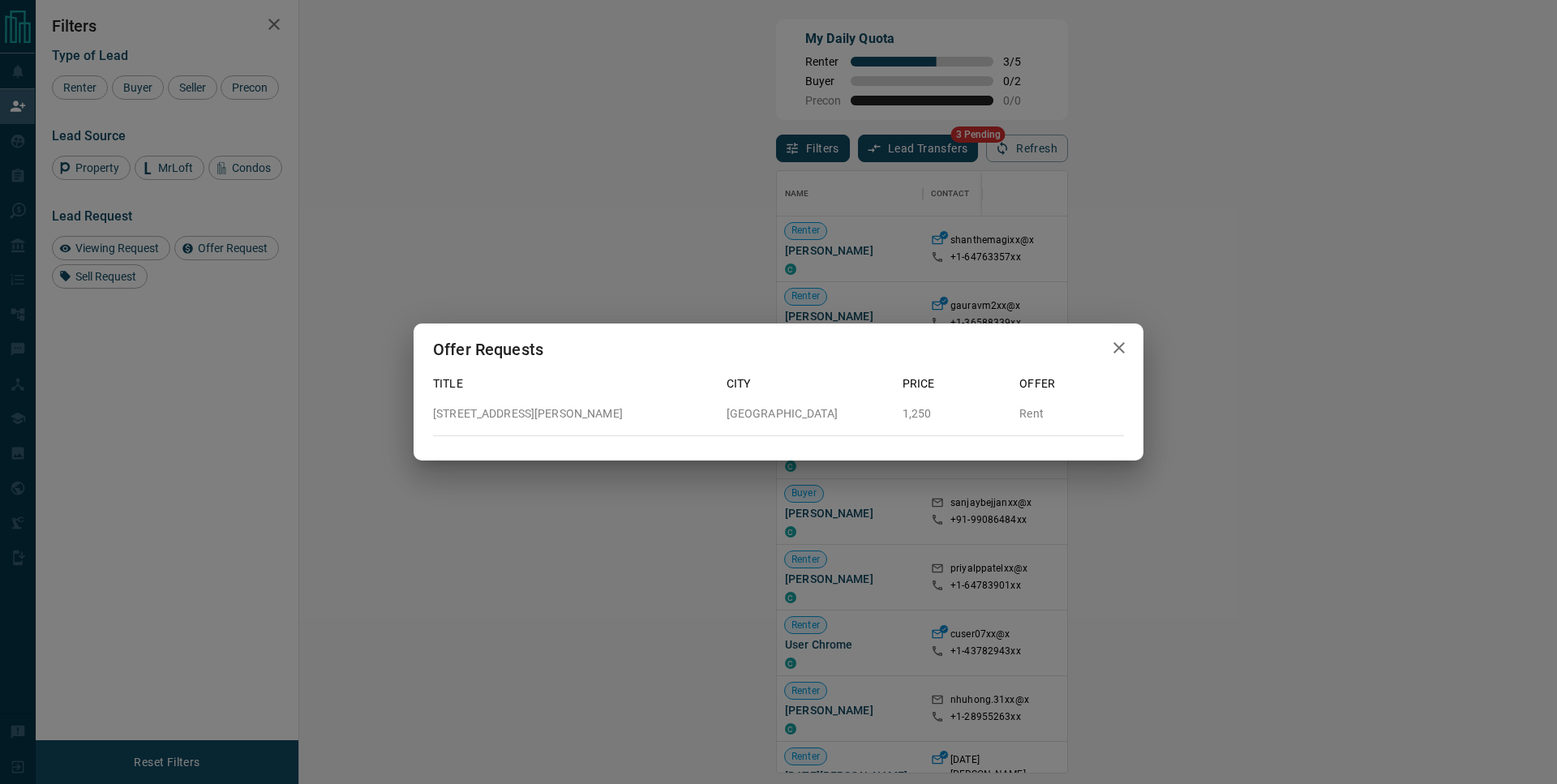
click at [1121, 348] on icon "button" at bounding box center [1120, 348] width 19 height 19
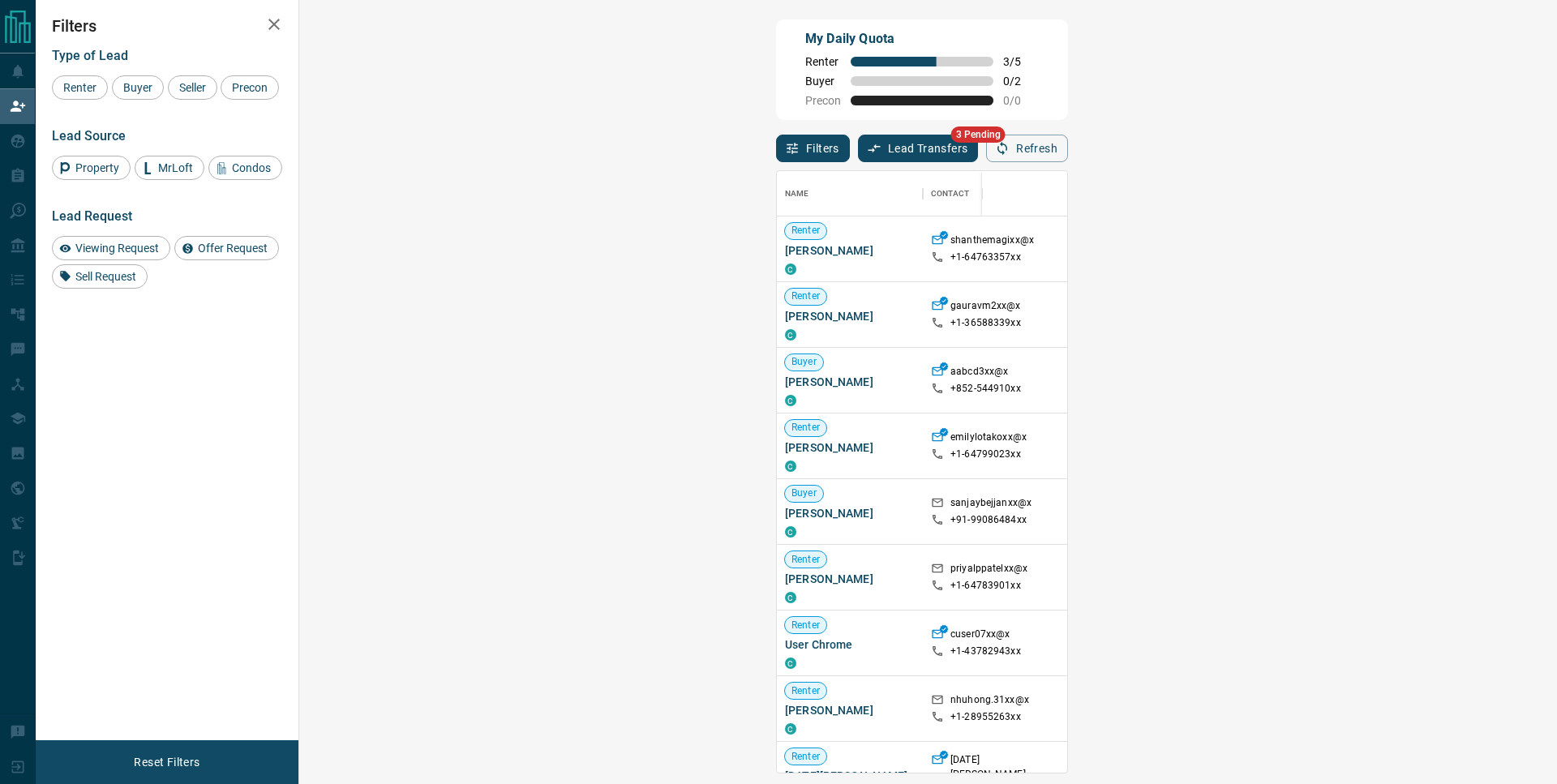
click at [1403, 585] on span "Offer Request ( 1 )" at bounding box center [1440, 577] width 75 height 16
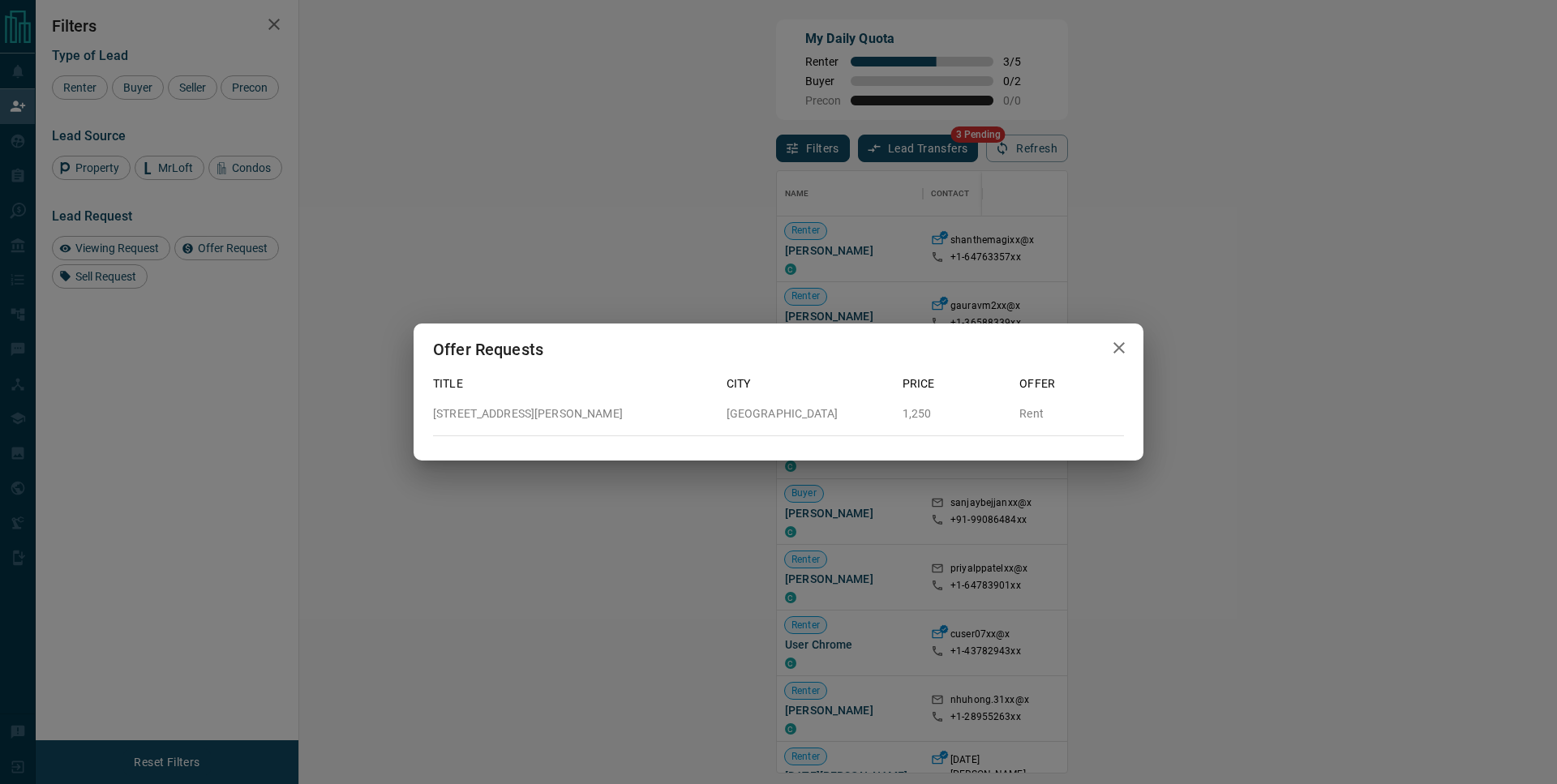
click at [514, 416] on p "[STREET_ADDRESS][PERSON_NAME]" at bounding box center [573, 414] width 281 height 17
click at [512, 418] on p "[STREET_ADDRESS][PERSON_NAME]" at bounding box center [573, 414] width 281 height 17
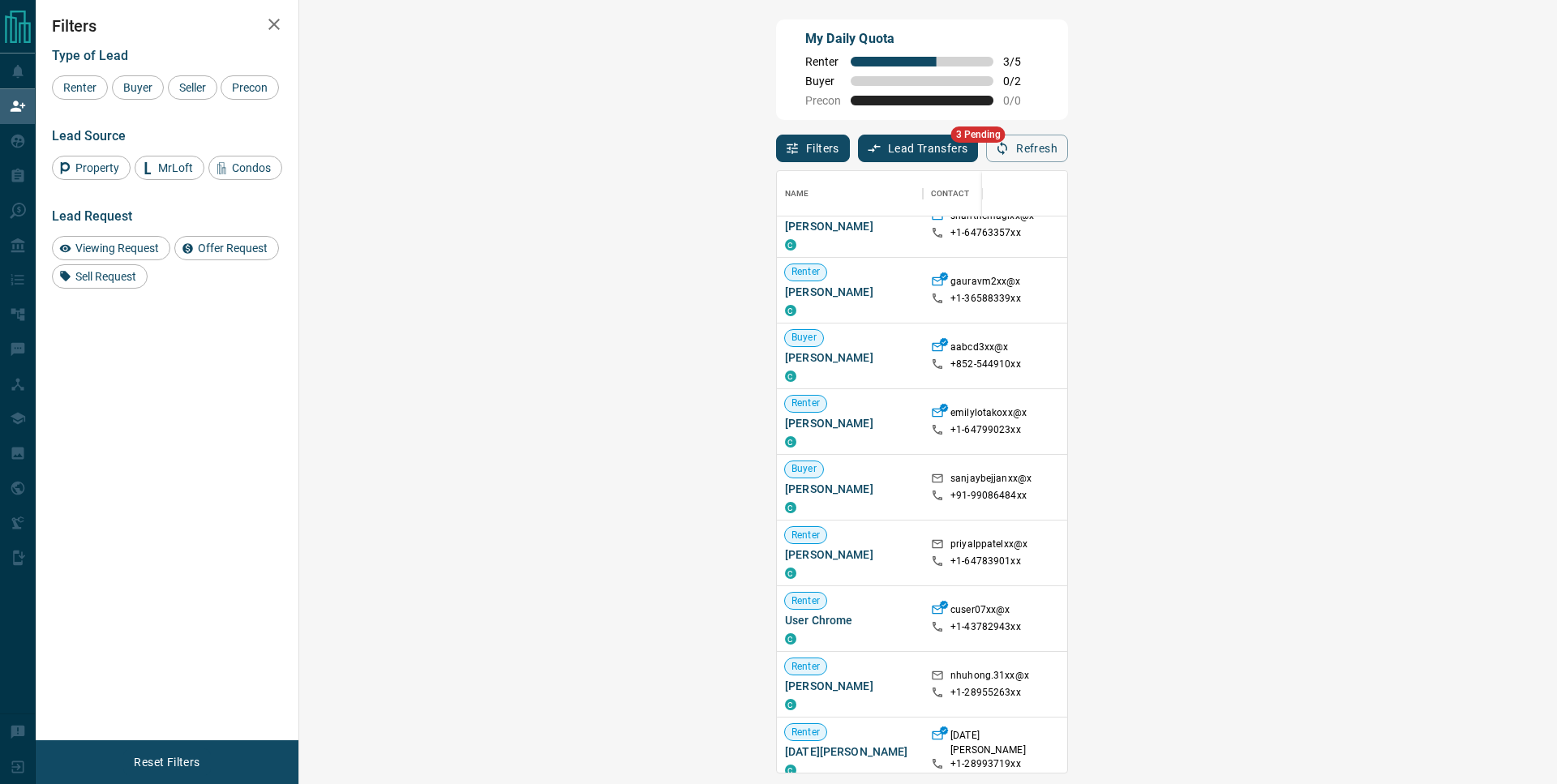
scroll to position [523, 0]
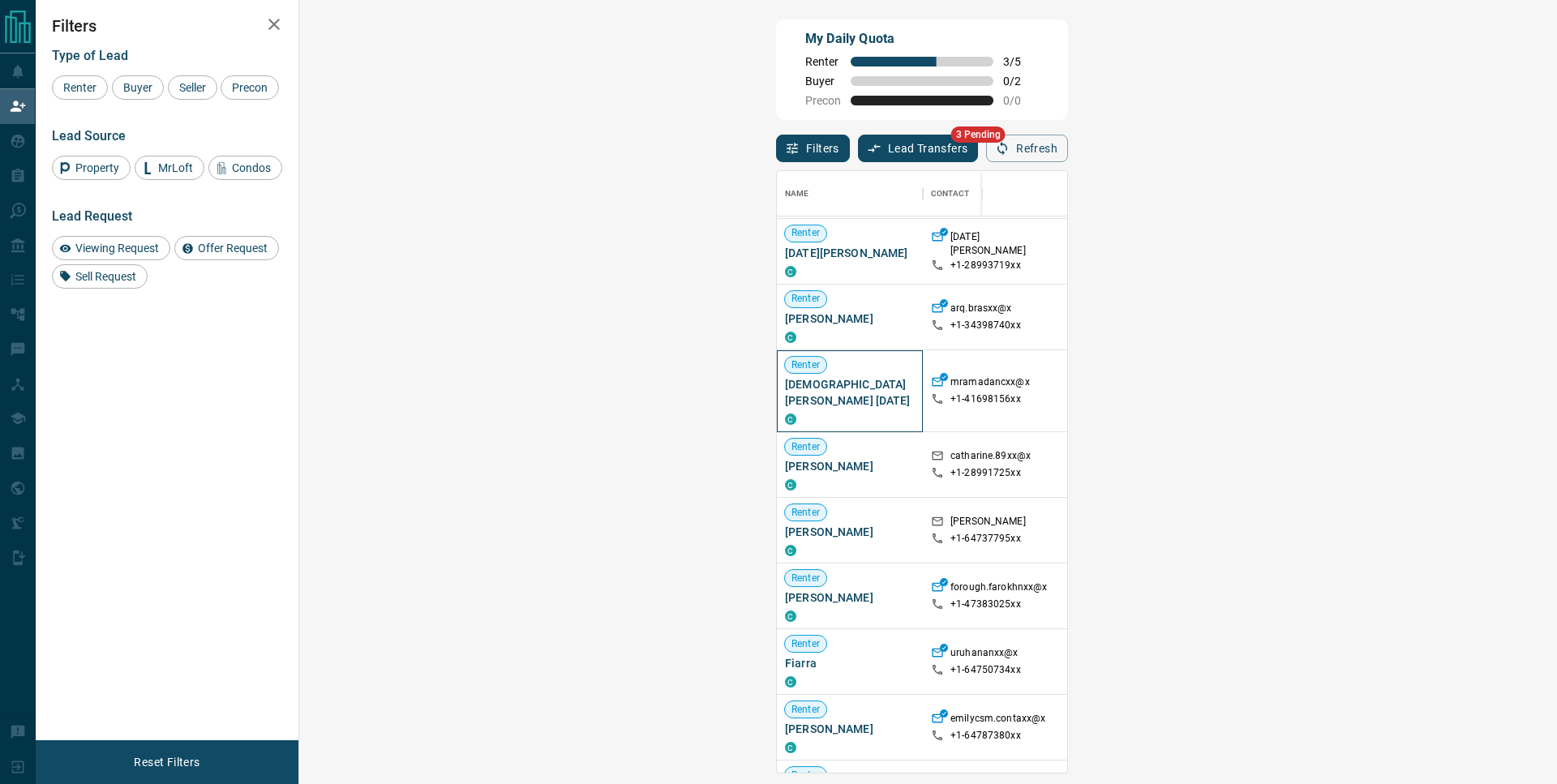
click at [785, 387] on span "[DEMOGRAPHIC_DATA][PERSON_NAME] [DATE]" at bounding box center [849, 392] width 129 height 33
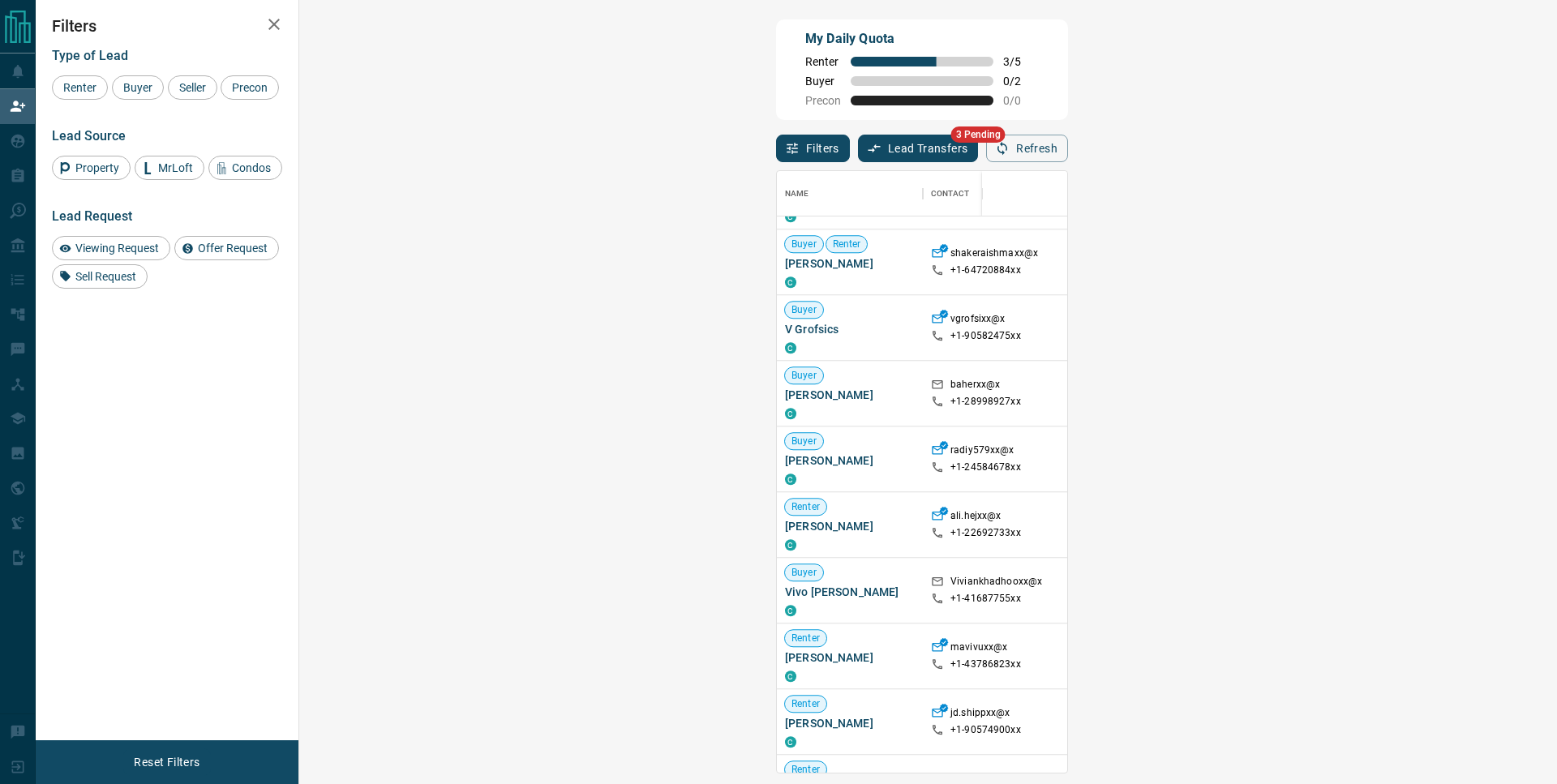
scroll to position [1362, 0]
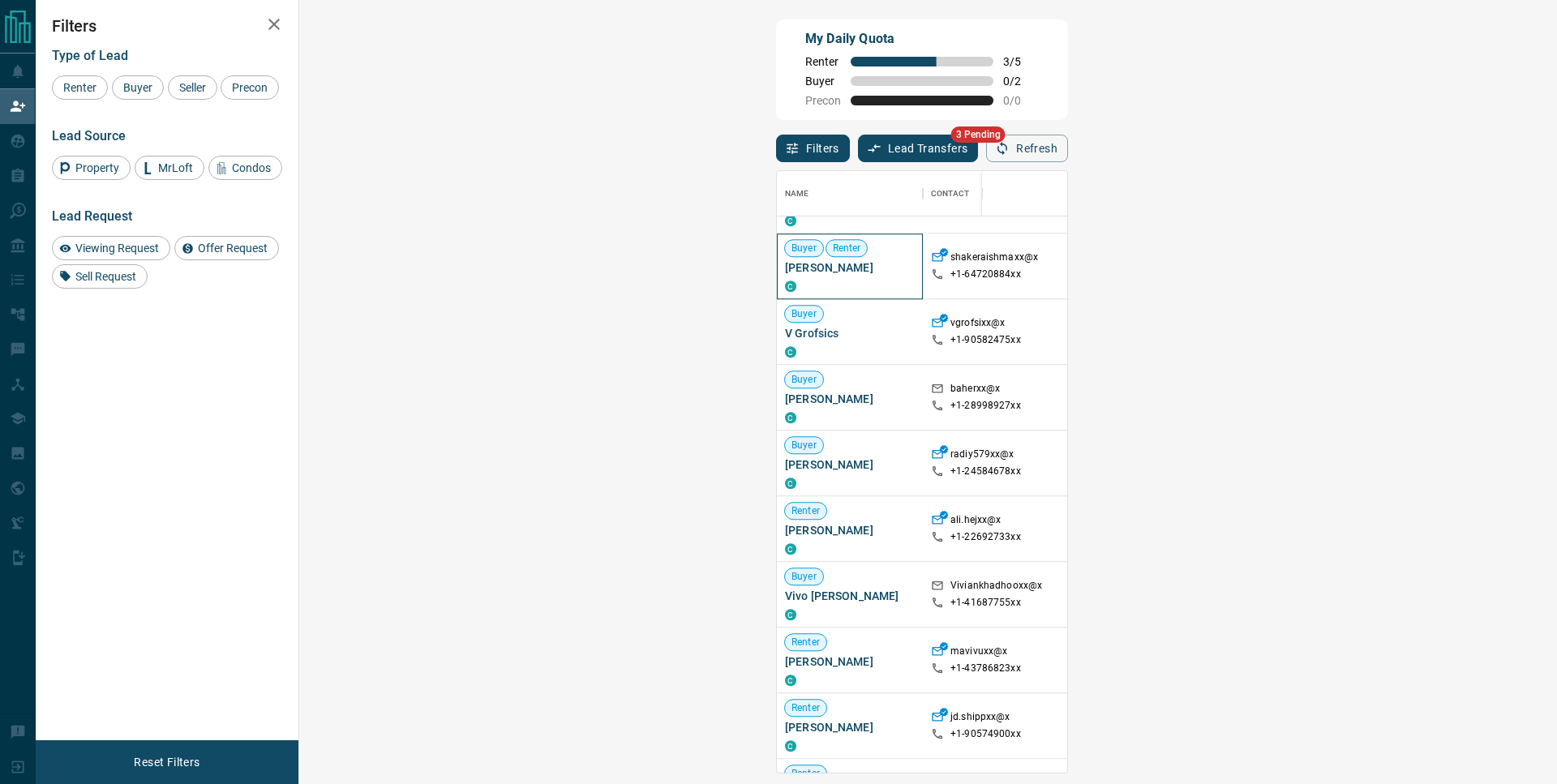
click at [785, 275] on span "[PERSON_NAME]" at bounding box center [849, 267] width 129 height 16
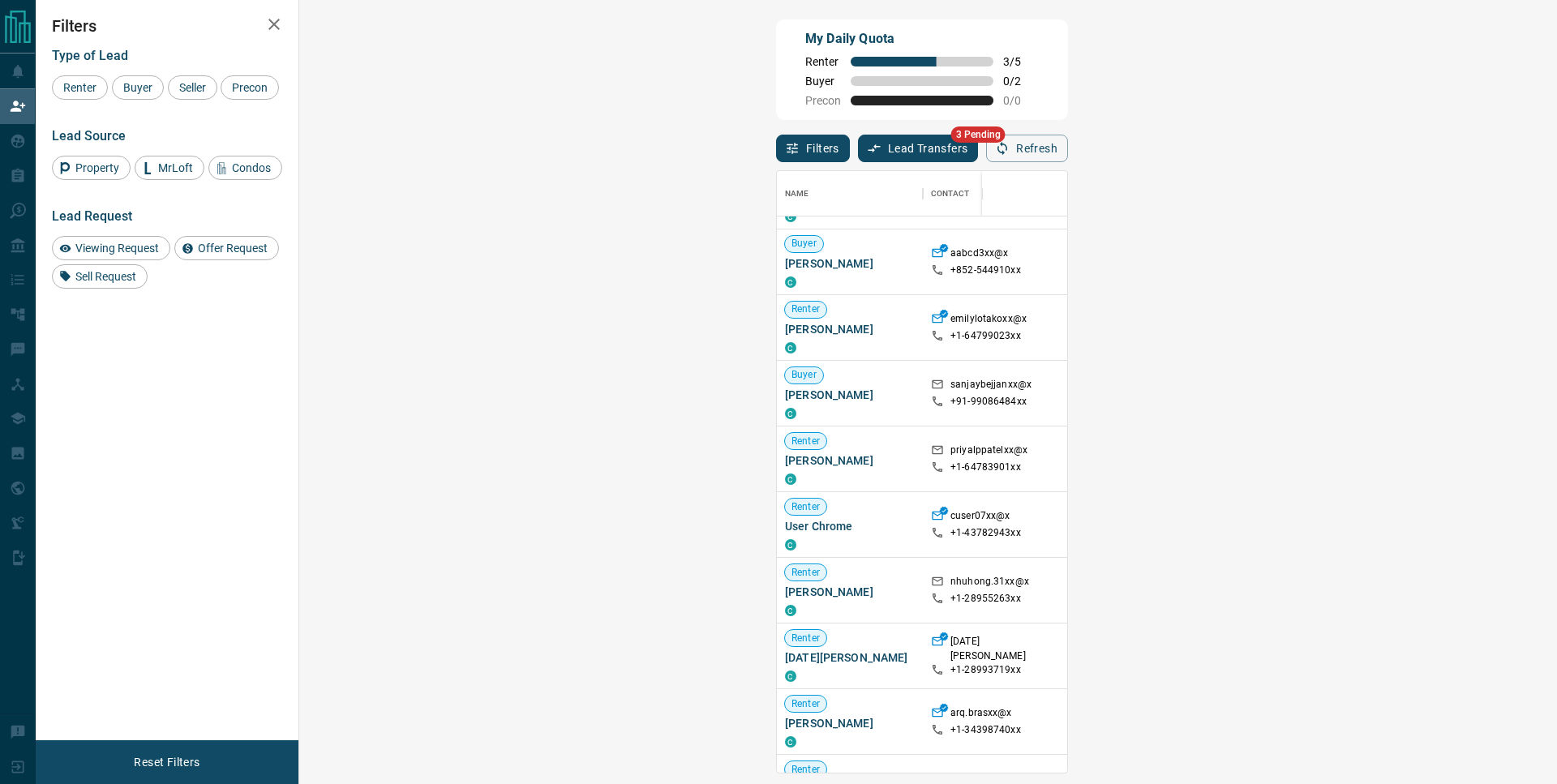
scroll to position [0, 0]
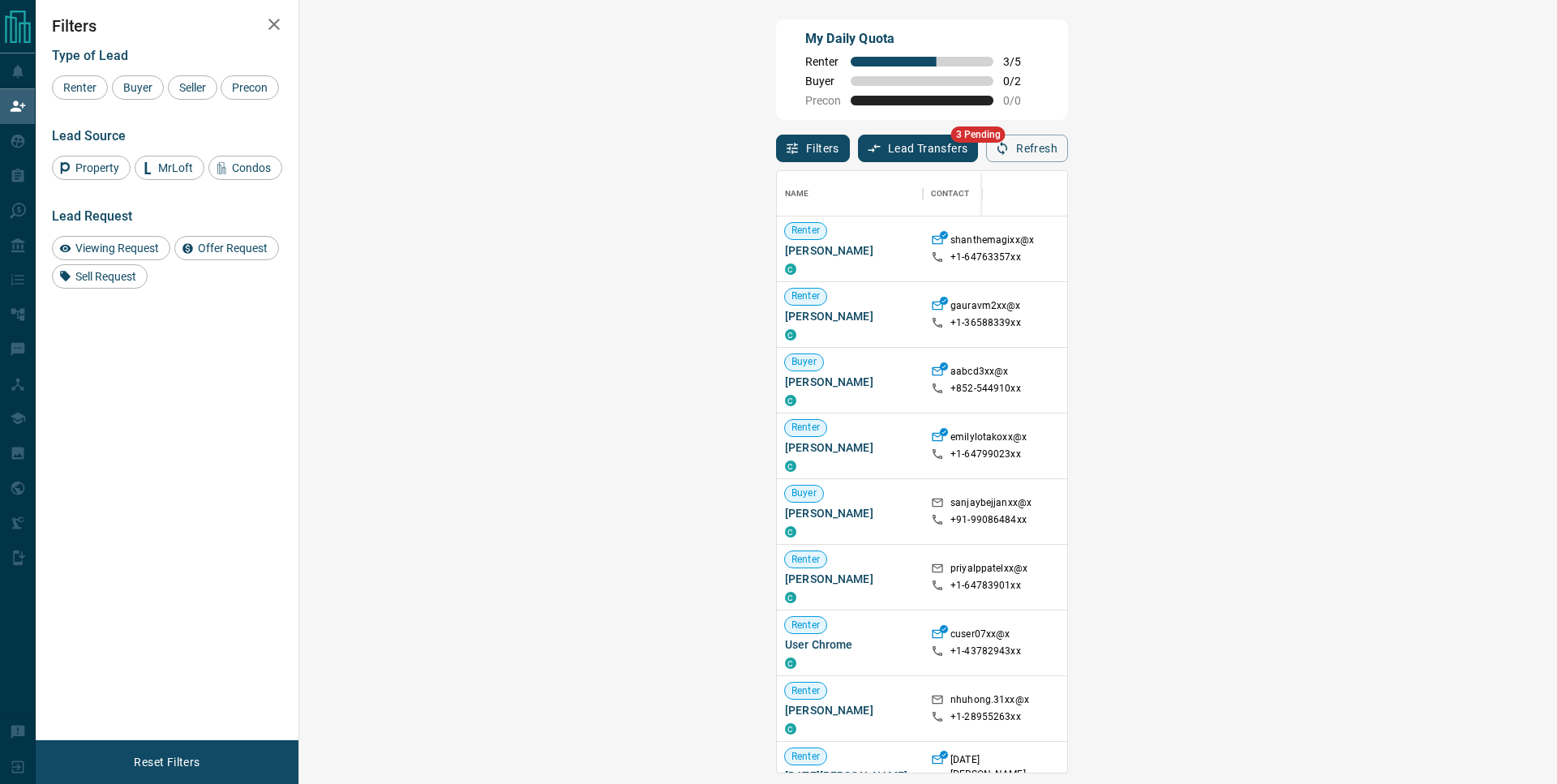
click at [776, 67] on div "My Daily Quota Renter 3 / 5 Buyer 0 / 2 Precon 0 / 0" at bounding box center [922, 70] width 292 height 100
